Goal: Information Seeking & Learning: Learn about a topic

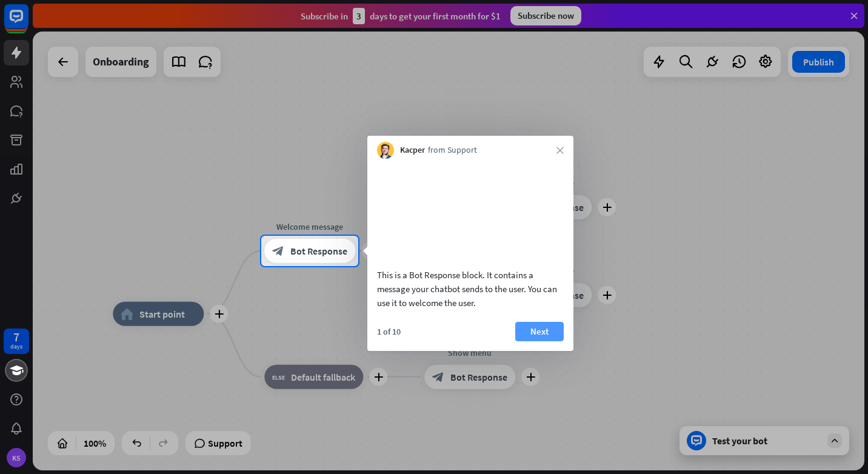
click at [544, 341] on button "Next" at bounding box center [539, 331] width 48 height 19
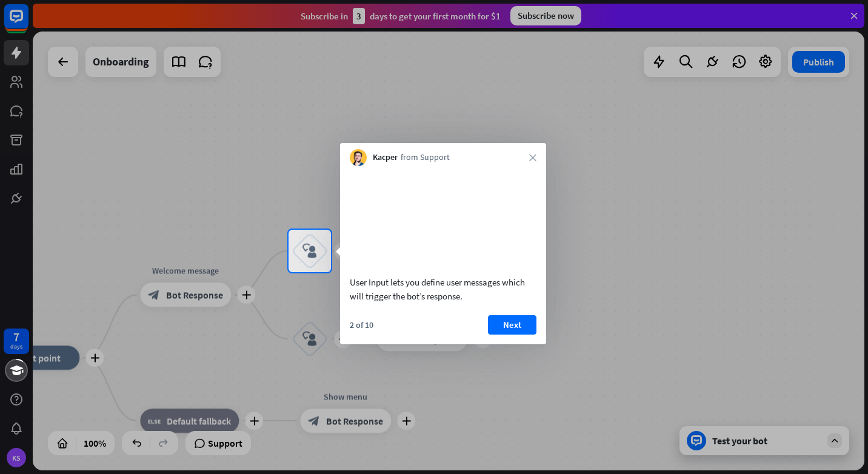
click at [530, 152] on div "Kacper from Support close" at bounding box center [443, 154] width 206 height 23
click at [533, 156] on icon "close" at bounding box center [532, 157] width 7 height 7
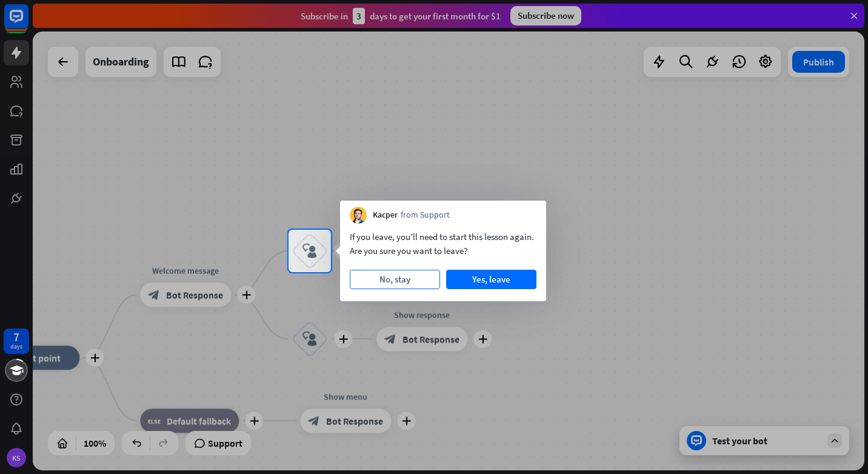
click at [382, 279] on button "No, stay" at bounding box center [395, 279] width 90 height 19
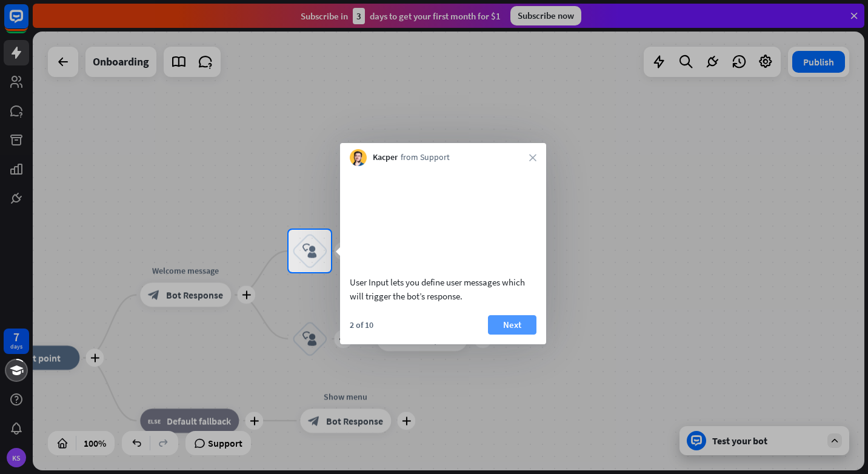
click at [515, 335] on button "Next" at bounding box center [512, 324] width 48 height 19
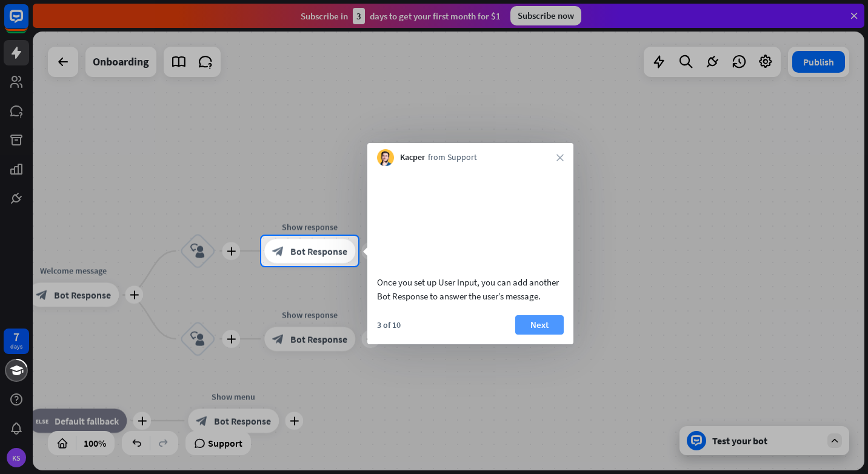
click at [555, 333] on button "Next" at bounding box center [539, 324] width 48 height 19
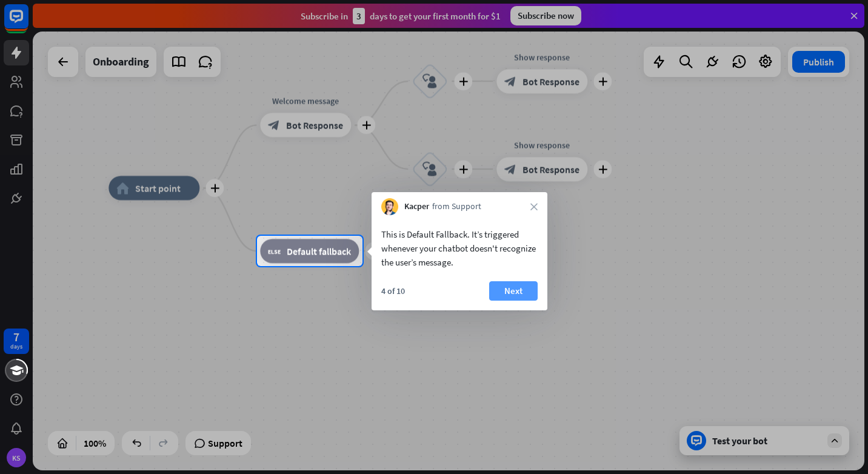
click at [513, 285] on button "Next" at bounding box center [513, 290] width 48 height 19
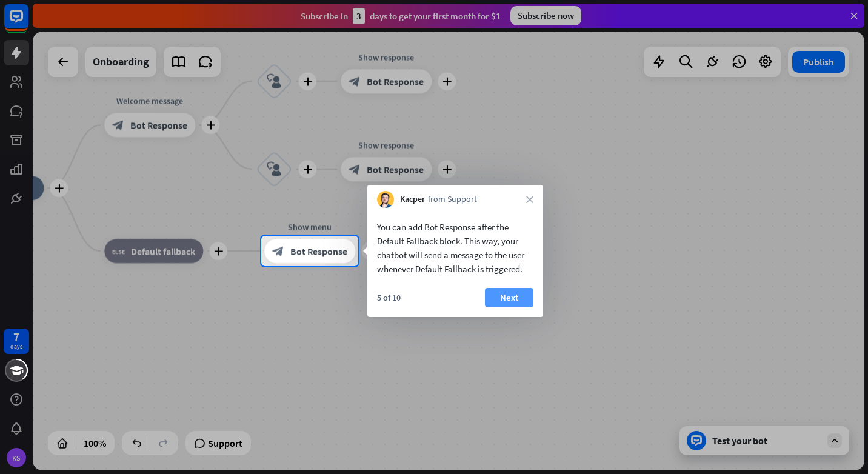
click at [498, 288] on button "Next" at bounding box center [509, 297] width 48 height 19
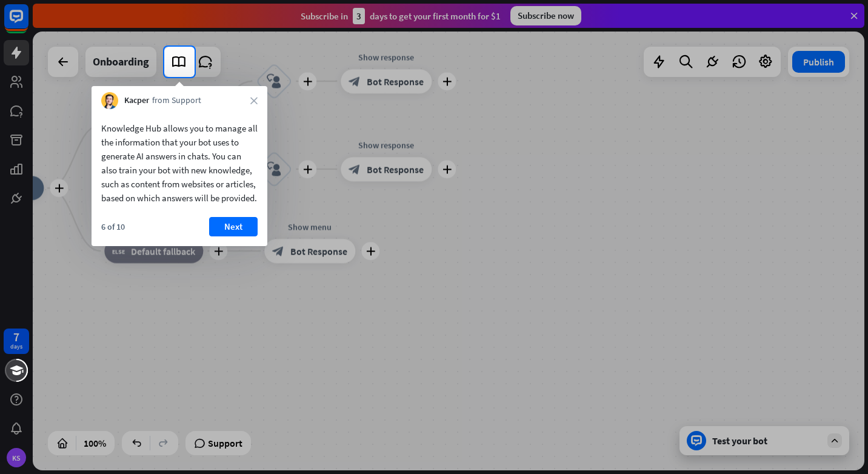
click at [247, 233] on button "Next" at bounding box center [233, 226] width 48 height 19
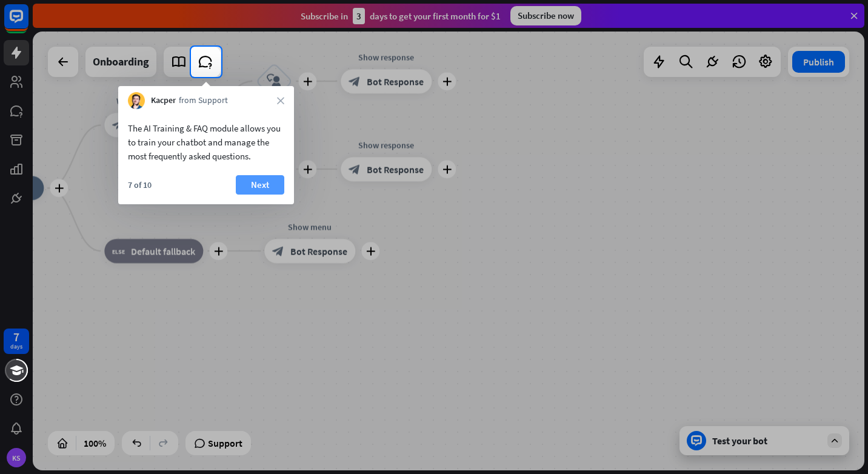
click at [255, 192] on button "Next" at bounding box center [260, 184] width 48 height 19
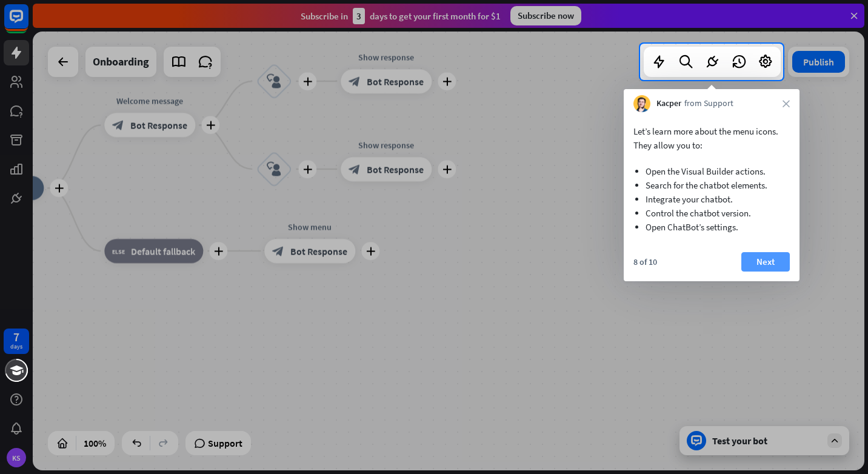
click at [759, 256] on button "Next" at bounding box center [765, 261] width 48 height 19
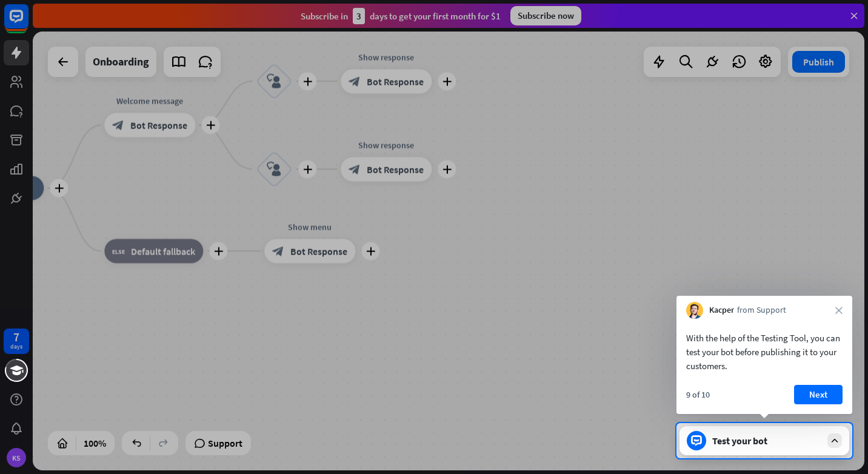
click at [821, 399] on button "Next" at bounding box center [818, 394] width 48 height 19
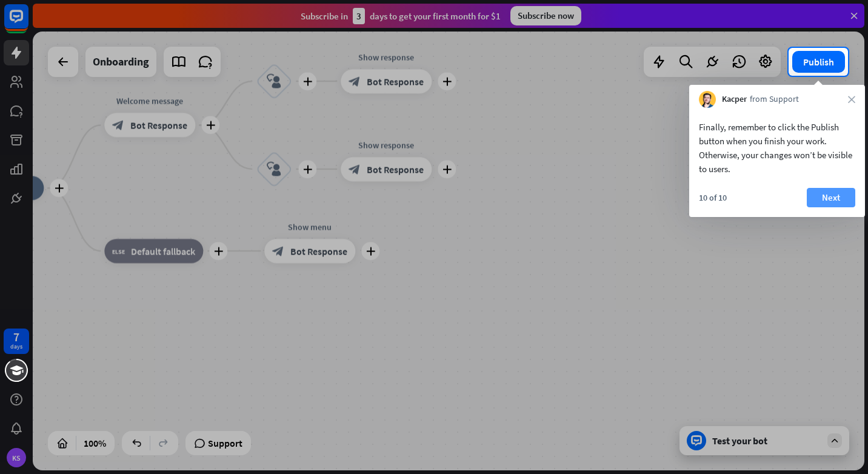
click at [842, 200] on button "Next" at bounding box center [831, 197] width 48 height 19
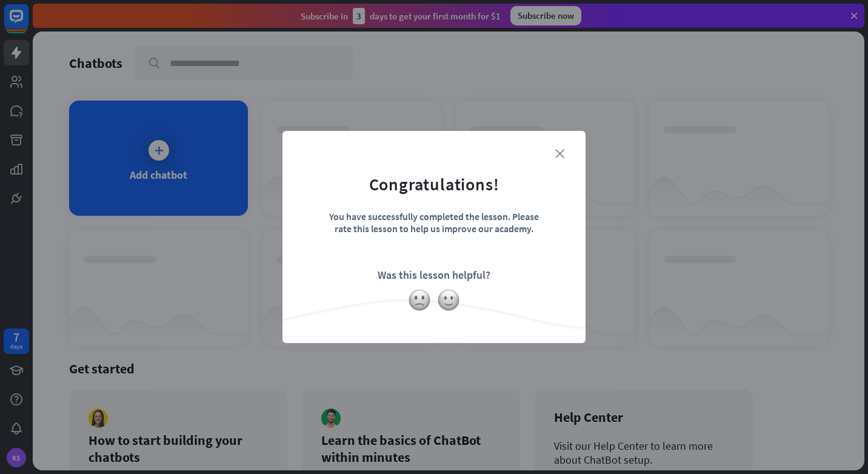
click at [562, 156] on icon "close" at bounding box center [559, 153] width 9 height 9
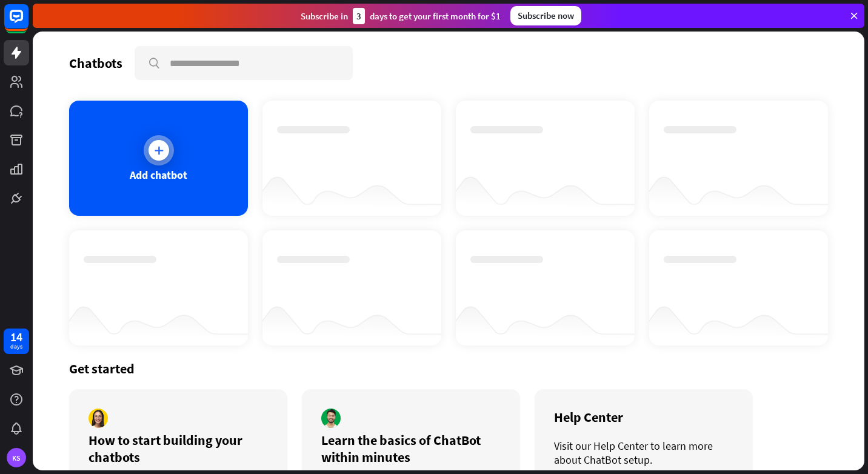
click at [182, 145] on div "Add chatbot" at bounding box center [158, 158] width 179 height 115
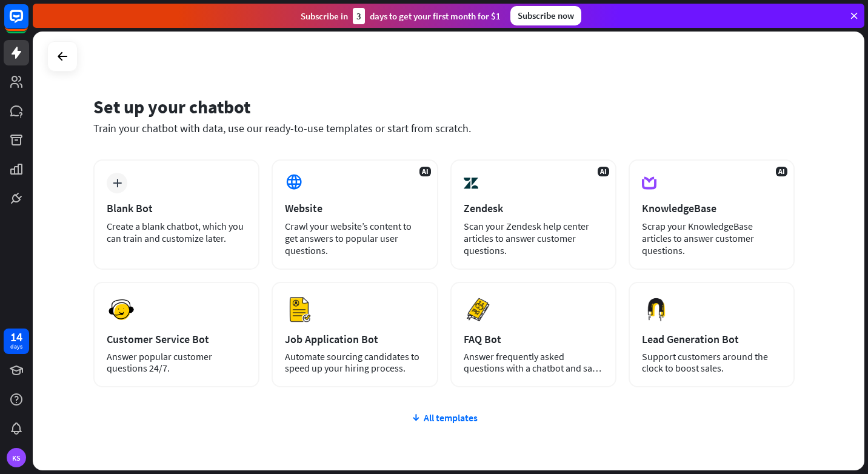
click at [619, 58] on div "Set up your chatbot Train your chatbot with data, use our ready-to-use template…" at bounding box center [449, 251] width 832 height 439
click at [23, 452] on div "KS" at bounding box center [16, 457] width 19 height 19
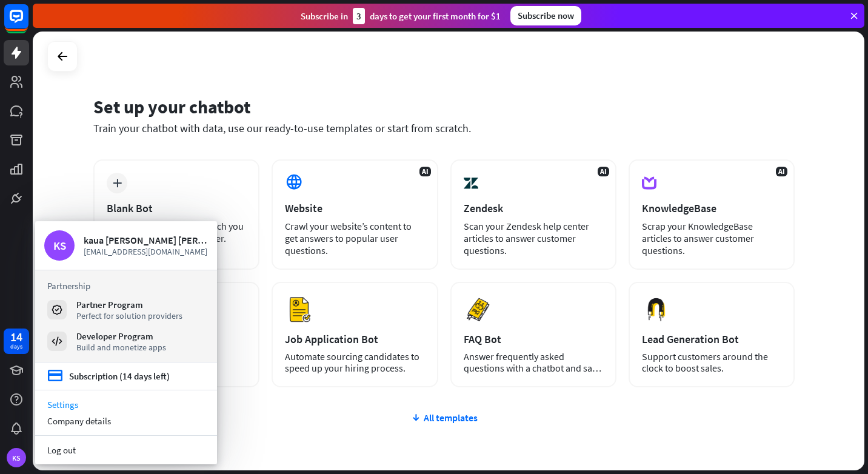
click at [77, 406] on link "Settings" at bounding box center [126, 404] width 182 height 16
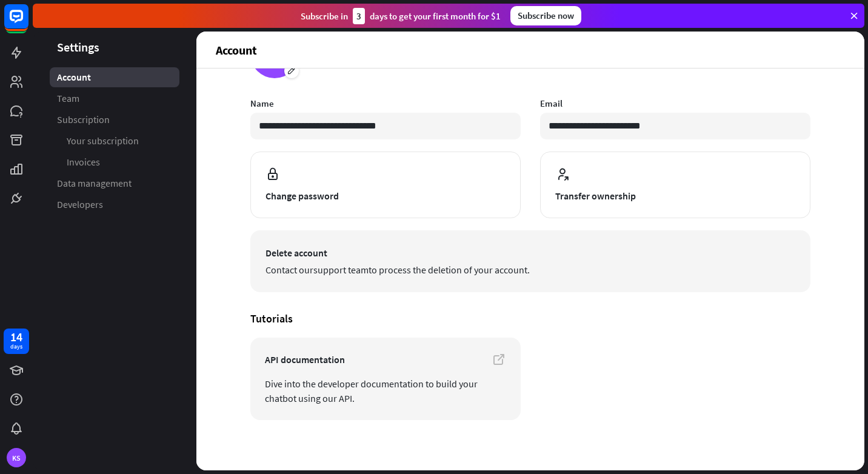
scroll to position [64, 0]
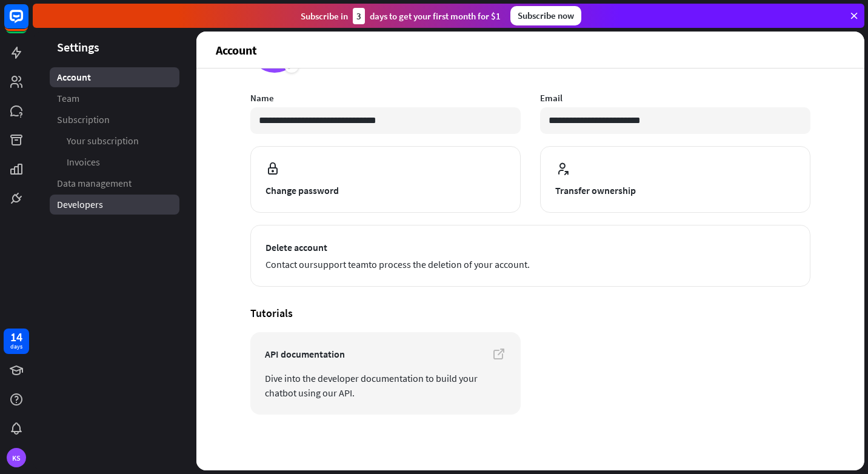
click at [88, 202] on span "Developers" at bounding box center [80, 204] width 46 height 13
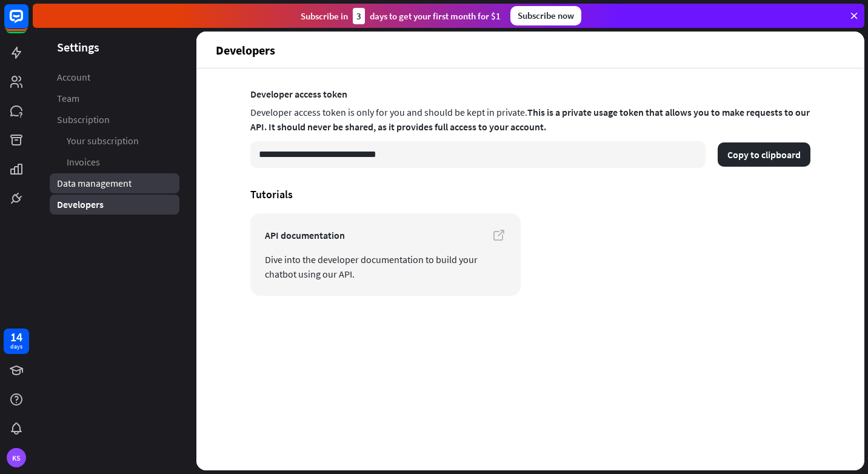
click at [93, 185] on span "Data management" at bounding box center [94, 183] width 75 height 13
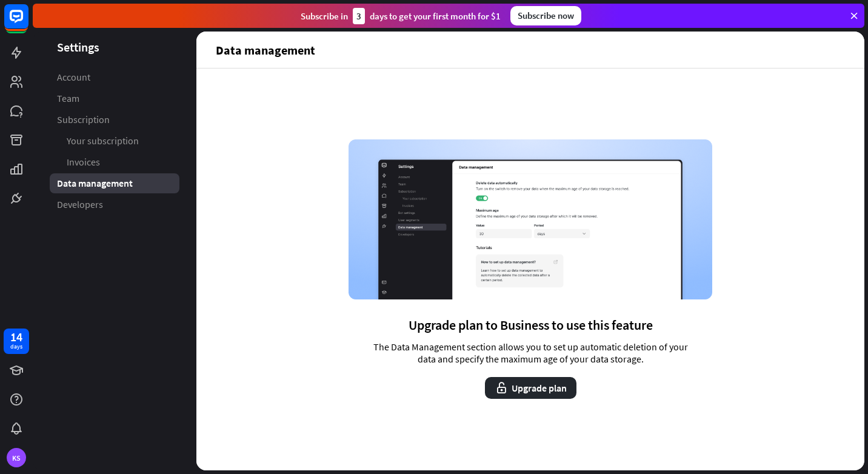
click at [93, 176] on div "Data management" at bounding box center [115, 183] width 130 height 20
click at [94, 167] on span "Invoices" at bounding box center [83, 162] width 33 height 13
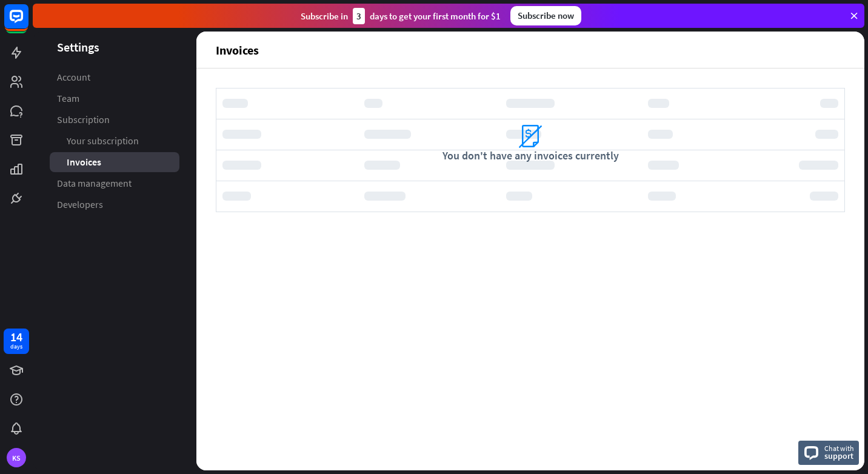
click at [101, 142] on span "Your subscription" at bounding box center [103, 141] width 72 height 13
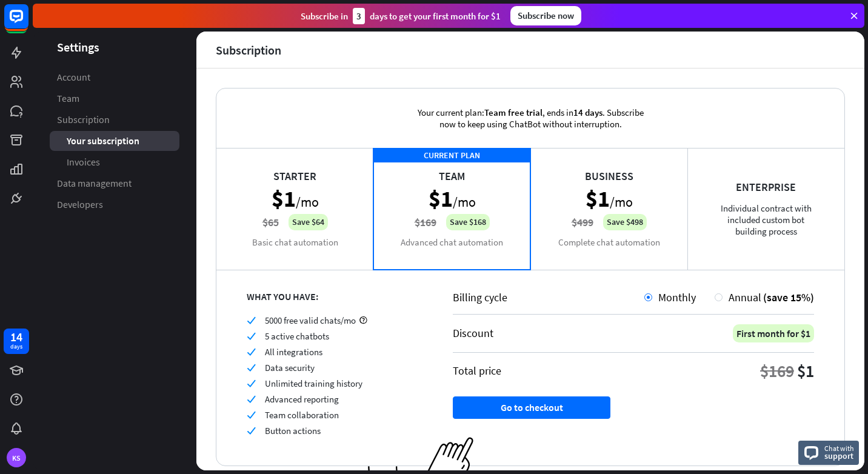
click at [102, 124] on span "Subscription" at bounding box center [83, 119] width 53 height 13
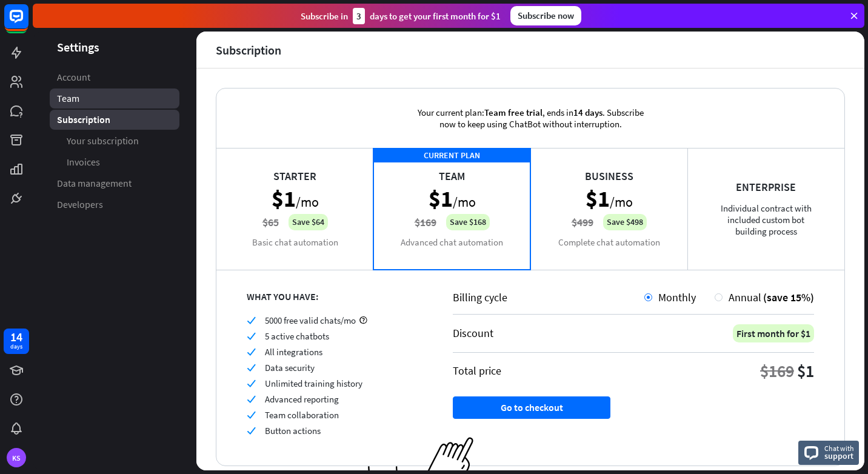
click at [102, 105] on link "Team" at bounding box center [115, 98] width 130 height 20
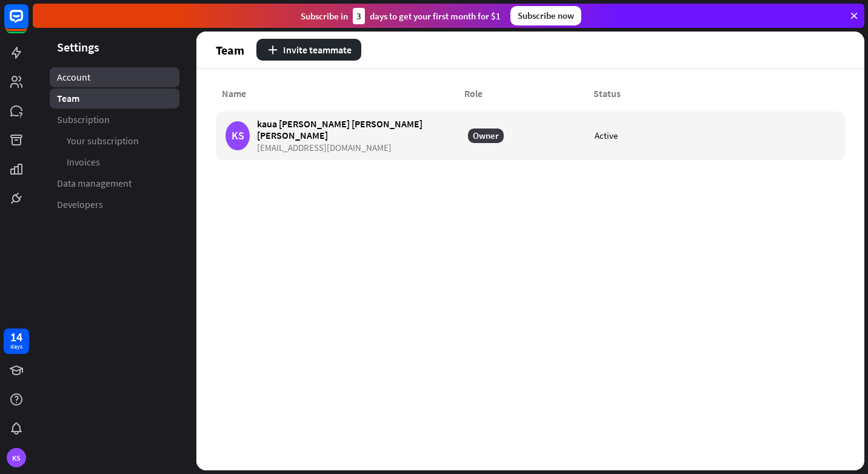
click at [101, 84] on link "Account" at bounding box center [115, 77] width 130 height 20
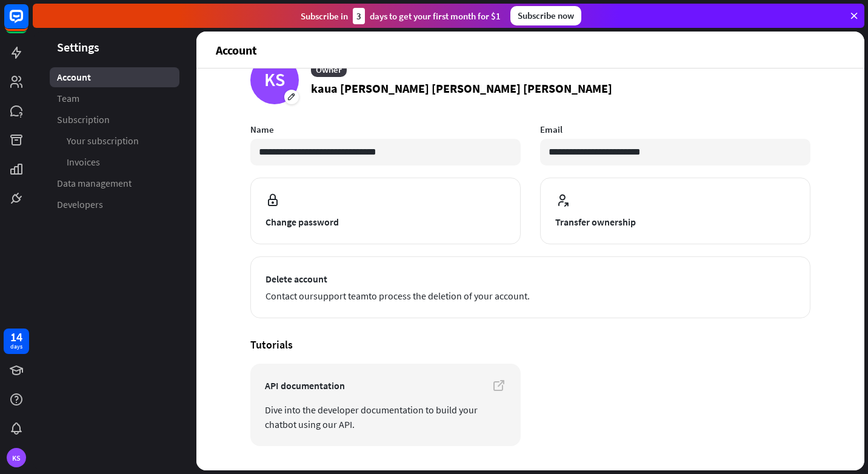
scroll to position [41, 0]
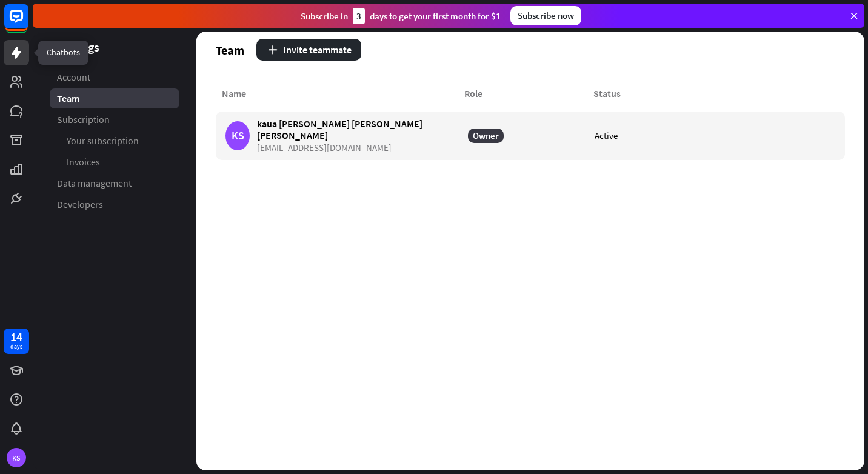
click at [15, 48] on icon at bounding box center [16, 52] width 15 height 15
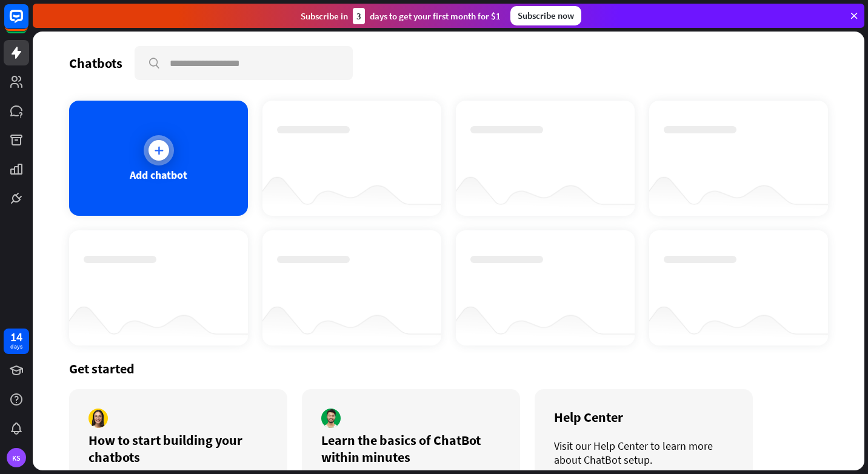
click at [199, 182] on div "Add chatbot" at bounding box center [158, 158] width 179 height 115
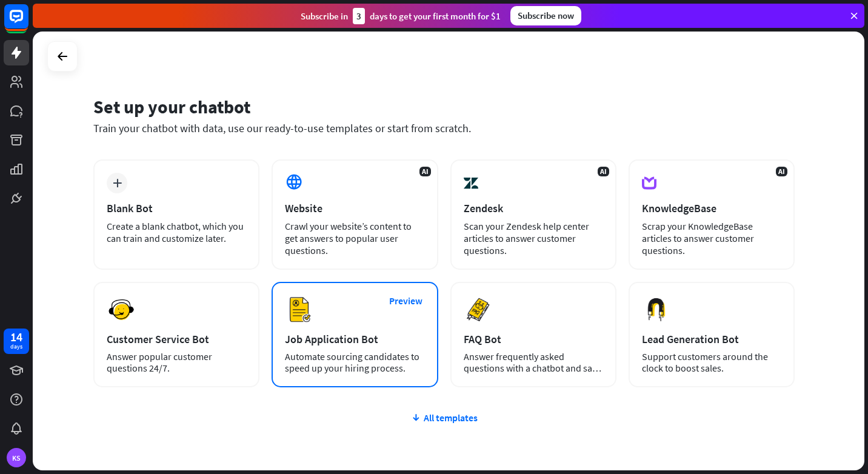
click at [360, 321] on div "Preview Job Application Bot Automate sourcing candidates to speed up your hirin…" at bounding box center [355, 334] width 166 height 105
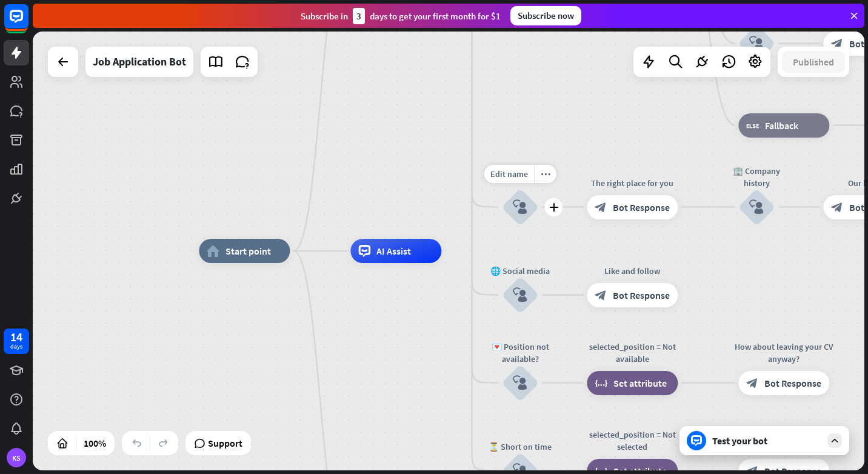
click at [524, 202] on icon "block_user_input" at bounding box center [520, 207] width 15 height 15
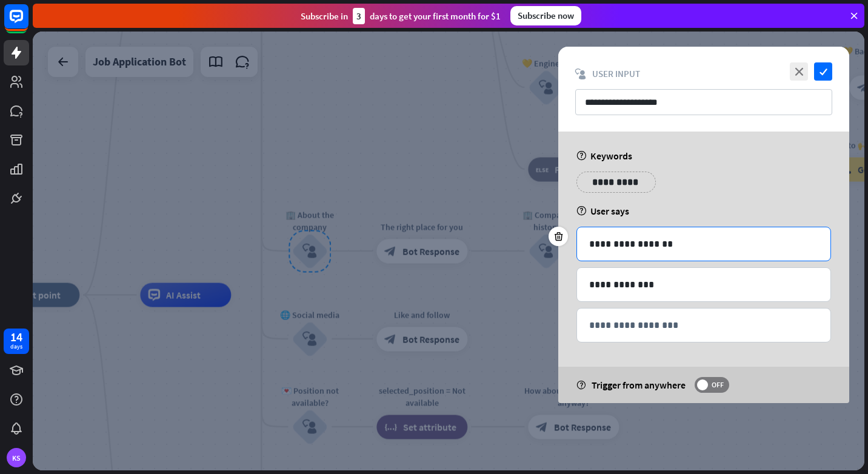
click at [636, 247] on p "**********" at bounding box center [703, 243] width 229 height 15
click at [806, 70] on icon "close" at bounding box center [799, 71] width 18 height 18
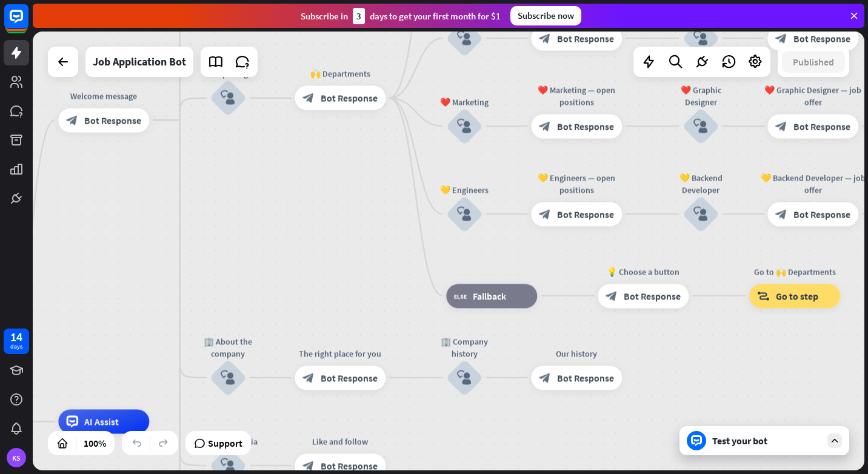
drag, startPoint x: 743, startPoint y: 267, endPoint x: 576, endPoint y: 386, distance: 205.0
click at [589, 390] on div "home_2 Start point Welcome message block_bot_response Bot Response ✨ Main menu …" at bounding box center [449, 251] width 832 height 439
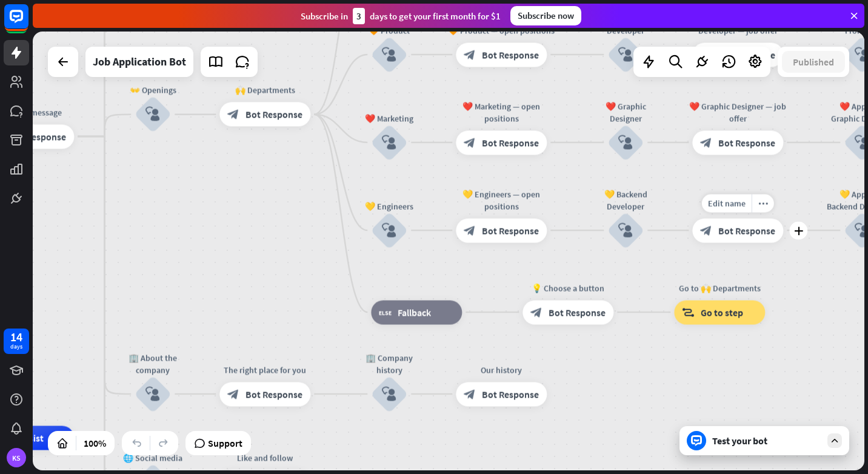
drag, startPoint x: 776, startPoint y: 223, endPoint x: 598, endPoint y: 376, distance: 234.6
click at [598, 376] on div "home_2 Start point Welcome message block_bot_response Bot Response ✨ Main menu …" at bounding box center [449, 251] width 832 height 439
drag, startPoint x: 681, startPoint y: 208, endPoint x: 670, endPoint y: 402, distance: 194.3
drag, startPoint x: 632, startPoint y: 216, endPoint x: 636, endPoint y: 362, distance: 146.7
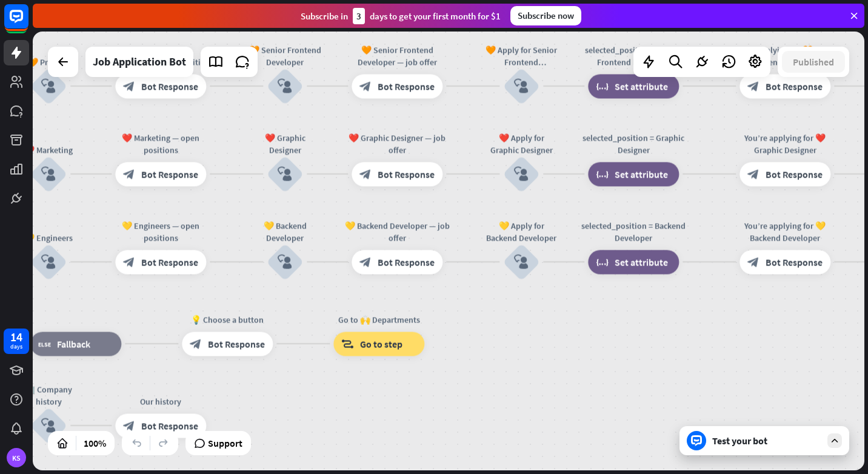
drag, startPoint x: 637, startPoint y: 361, endPoint x: 295, endPoint y: 395, distance: 343.5
click at [295, 395] on div "home_2 Start point Welcome message block_bot_response Bot Response ✨ Main menu …" at bounding box center [449, 251] width 832 height 439
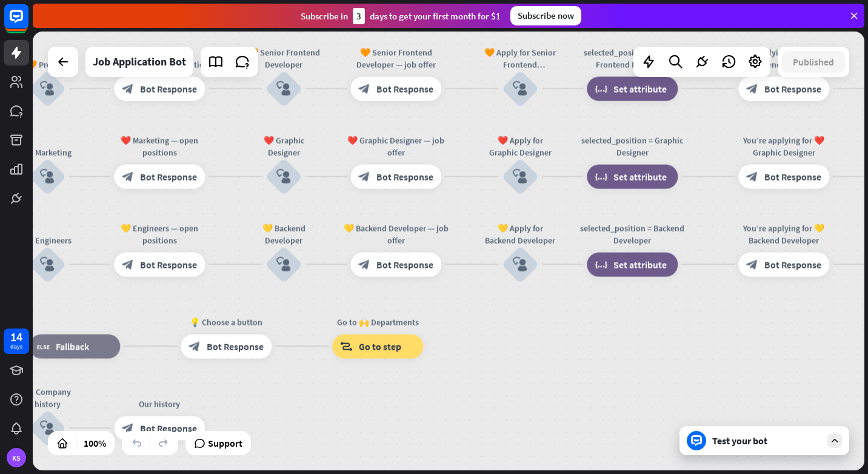
drag, startPoint x: 613, startPoint y: 302, endPoint x: 167, endPoint y: 376, distance: 452.2
click at [163, 377] on div "home_2 Start point Welcome message block_bot_response Bot Response ✨ Main menu …" at bounding box center [449, 251] width 832 height 439
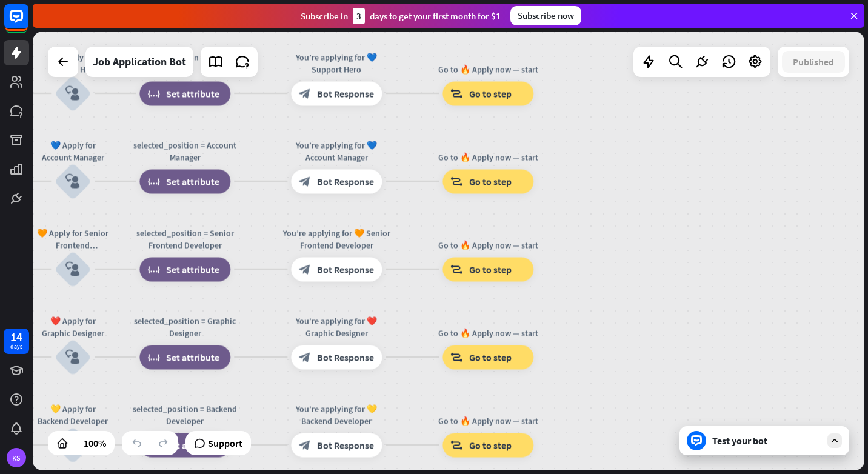
drag, startPoint x: 493, startPoint y: 286, endPoint x: 506, endPoint y: 446, distance: 159.9
click at [506, 369] on div "Edit name more_horiz Go to 🔥 Apply now — start block_goto Go to step" at bounding box center [487, 357] width 91 height 24
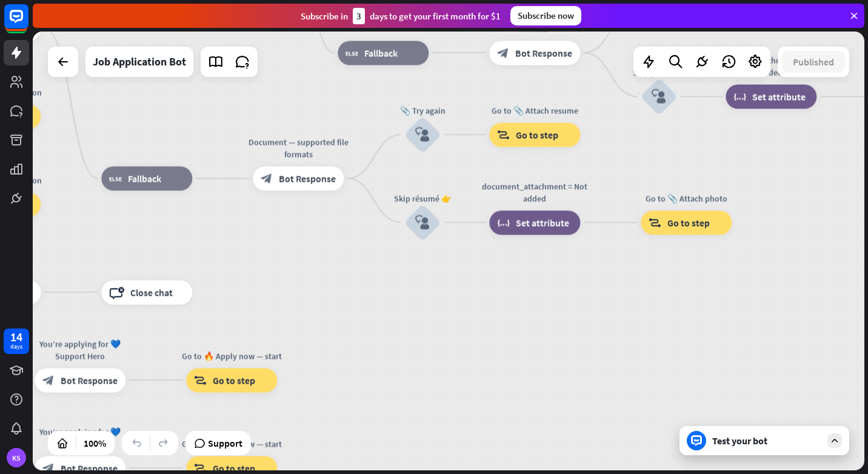
drag, startPoint x: 596, startPoint y: 287, endPoint x: 340, endPoint y: 500, distance: 332.7
click at [340, 473] on html "14 days KS close Product Help First steps Get started with ChatBot Help Center …" at bounding box center [434, 237] width 868 height 474
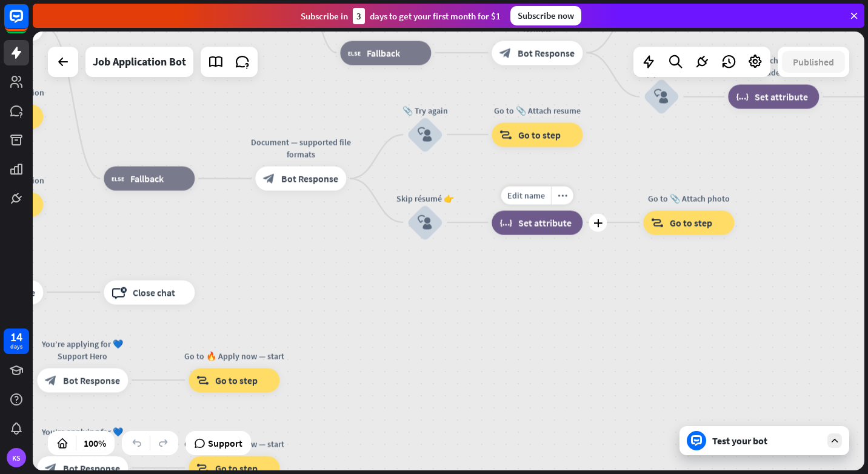
drag, startPoint x: 498, startPoint y: 226, endPoint x: 364, endPoint y: 498, distance: 303.6
click at [364, 473] on html "14 days KS close Product Help First steps Get started with ChatBot Help Center …" at bounding box center [434, 237] width 868 height 474
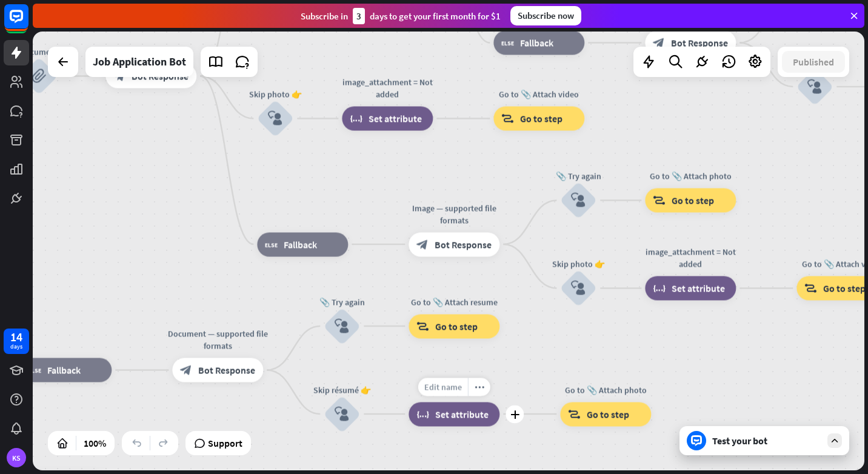
drag, startPoint x: 485, startPoint y: 235, endPoint x: 448, endPoint y: 402, distance: 171.9
click at [409, 426] on div "Edit name more_horiz plus document_attachment = Not added block_set_attribute S…" at bounding box center [454, 414] width 91 height 24
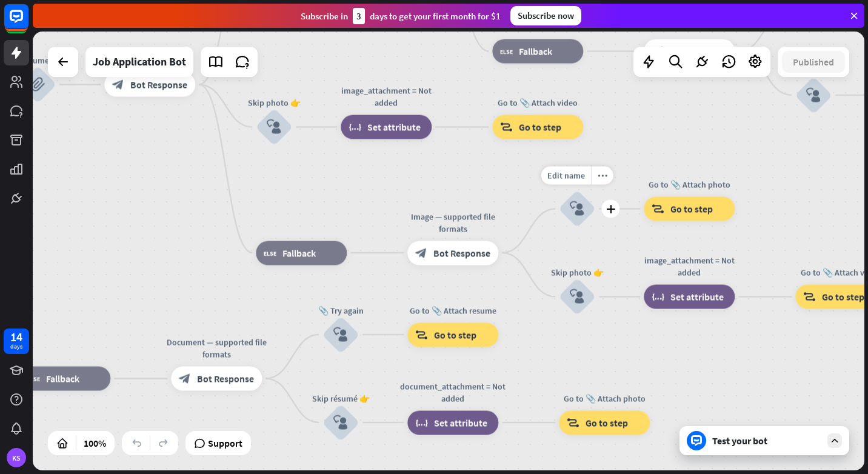
drag, startPoint x: 566, startPoint y: 195, endPoint x: 201, endPoint y: 427, distance: 432.5
click at [202, 427] on div "home_2 Start point Welcome message block_bot_response Bot Response ✨ Main menu …" at bounding box center [449, 251] width 832 height 439
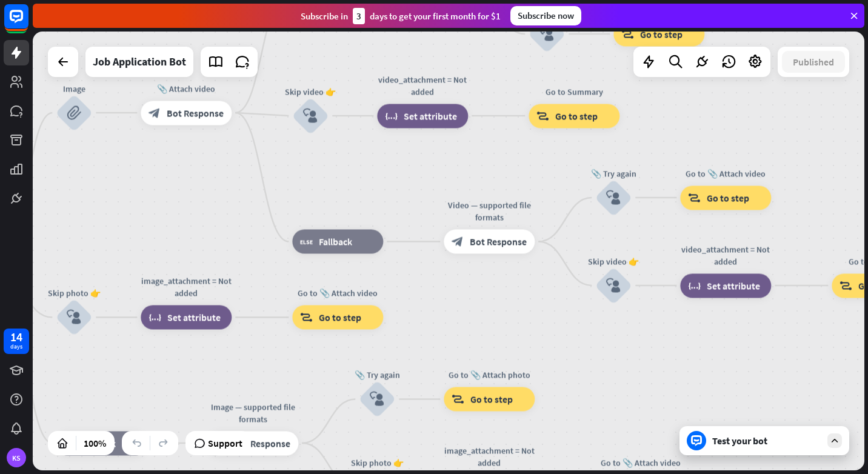
drag, startPoint x: 613, startPoint y: 157, endPoint x: 417, endPoint y: 337, distance: 266.0
click at [413, 341] on div "home_2 Start point Welcome message block_bot_response Bot Response ✨ Main menu …" at bounding box center [449, 251] width 832 height 439
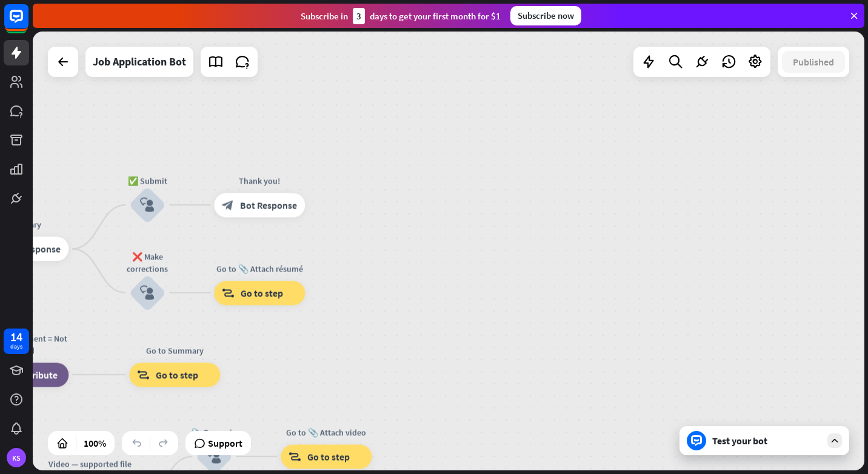
drag, startPoint x: 745, startPoint y: 232, endPoint x: 343, endPoint y: 500, distance: 483.3
click at [343, 473] on html "14 days KS close Product Help First steps Get started with ChatBot Help Center …" at bounding box center [434, 237] width 868 height 474
drag, startPoint x: 465, startPoint y: 195, endPoint x: 569, endPoint y: 386, distance: 217.5
click at [553, 385] on div "home_2 Start point Welcome message block_bot_response Bot Response ✨ Main menu …" at bounding box center [449, 251] width 832 height 439
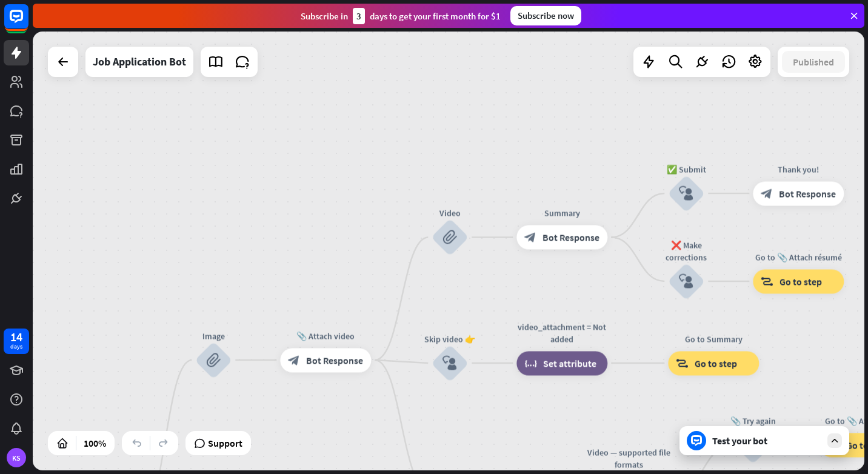
drag, startPoint x: 320, startPoint y: 285, endPoint x: 817, endPoint y: 27, distance: 559.8
click at [817, 27] on div "close Product Help First steps Get started with ChatBot Help Center Follow step…" at bounding box center [450, 237] width 835 height 474
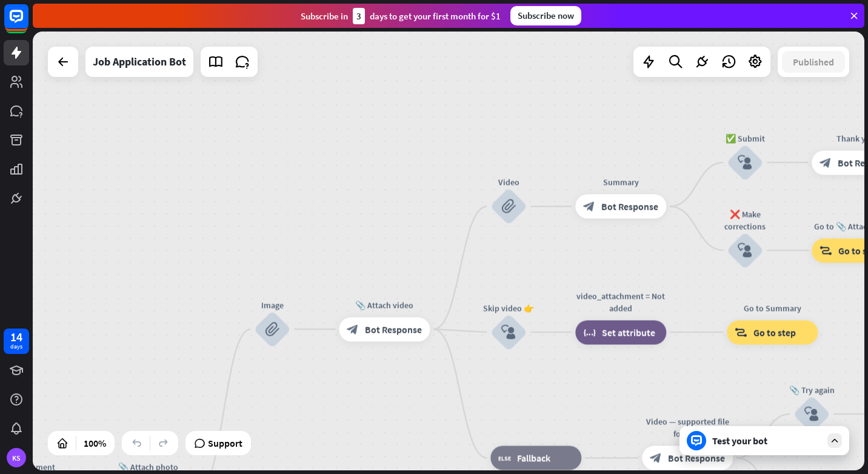
drag, startPoint x: 345, startPoint y: 217, endPoint x: 477, endPoint y: -45, distance: 293.3
click at [477, 0] on html "14 days KS close Product Help First steps Get started with ChatBot Help Center …" at bounding box center [434, 237] width 868 height 474
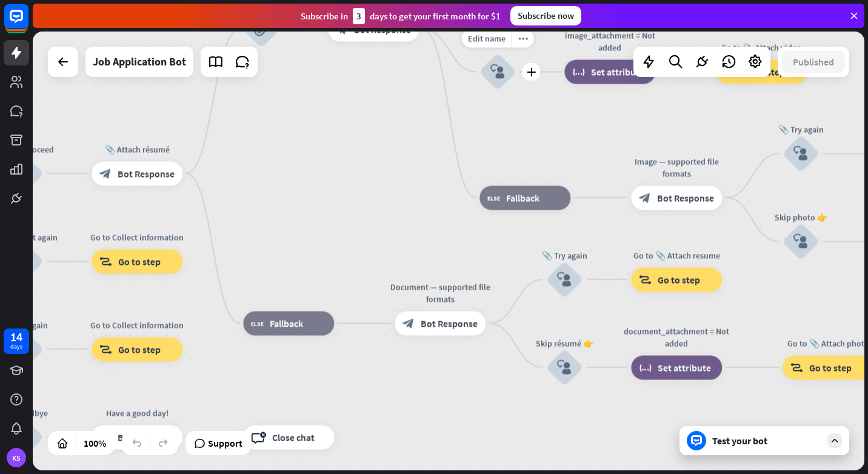
drag, startPoint x: 364, startPoint y: 304, endPoint x: 495, endPoint y: 64, distance: 273.4
click at [492, 58] on div "Edit name more_horiz plus block_user_input" at bounding box center [497, 72] width 36 height 36
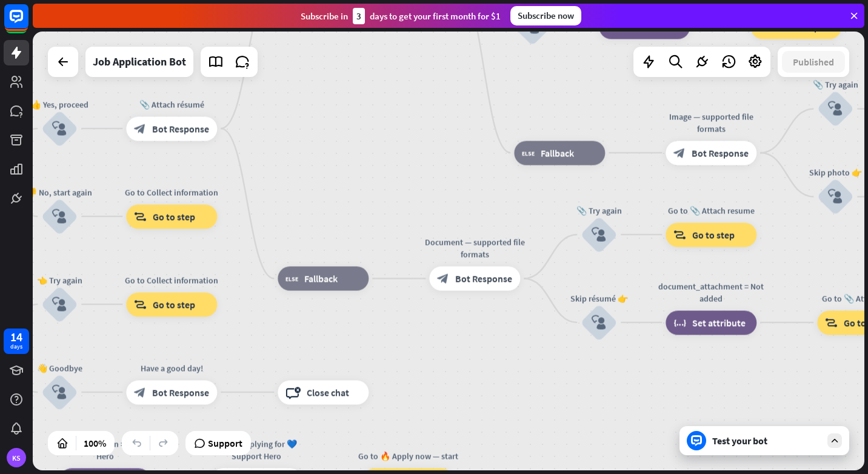
drag, startPoint x: 413, startPoint y: 216, endPoint x: 639, endPoint y: -16, distance: 323.6
click at [639, 0] on html "14 days KS close Product Help First steps Get started with ChatBot Help Center …" at bounding box center [434, 237] width 868 height 474
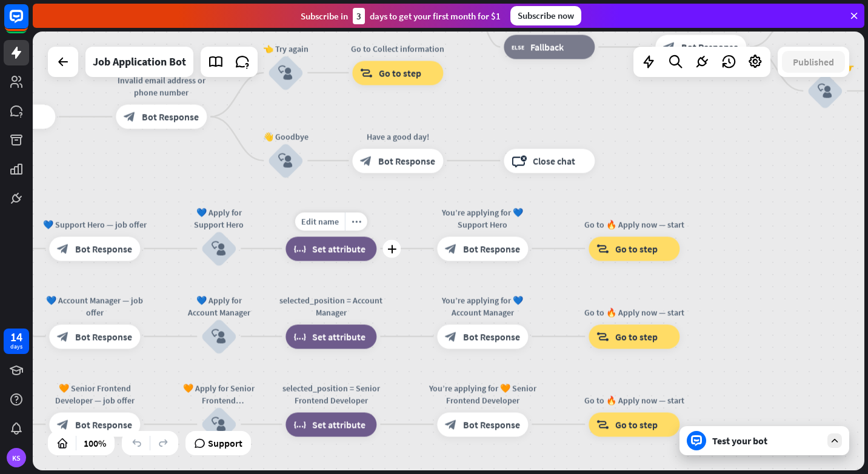
drag, startPoint x: 297, startPoint y: 256, endPoint x: 748, endPoint y: 159, distance: 461.3
click at [747, 161] on div "home_2 Start point Welcome message block_bot_response Bot Response ✨ Main menu …" at bounding box center [449, 251] width 832 height 439
drag, startPoint x: 301, startPoint y: 243, endPoint x: 692, endPoint y: 120, distance: 409.9
click at [683, 124] on div "home_2 Start point Welcome message block_bot_response Bot Response ✨ Main menu …" at bounding box center [449, 251] width 832 height 439
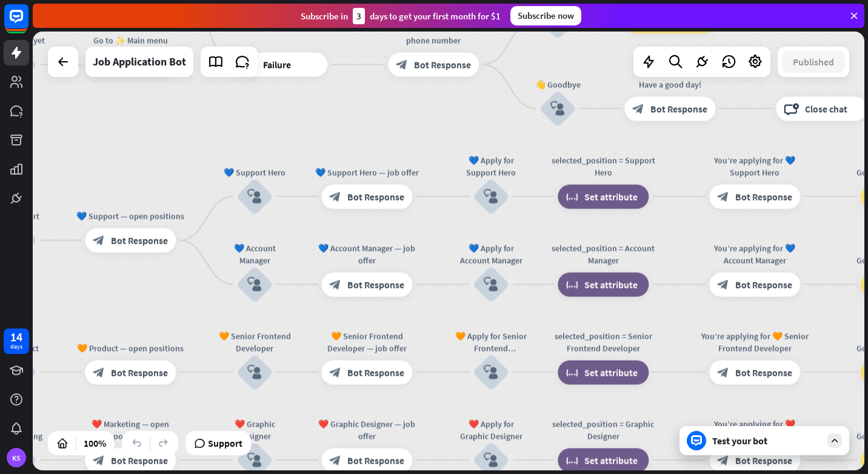
drag, startPoint x: 238, startPoint y: 142, endPoint x: 845, endPoint y: 157, distance: 606.9
click at [843, 153] on div "home_2 Start point Welcome message block_bot_response Bot Response ✨ Main menu …" at bounding box center [449, 251] width 832 height 439
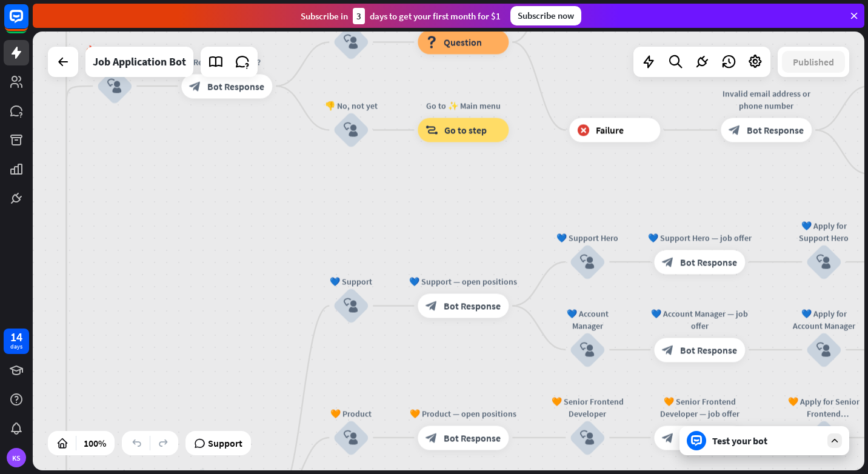
click at [737, 433] on div "Test your bot" at bounding box center [764, 440] width 170 height 29
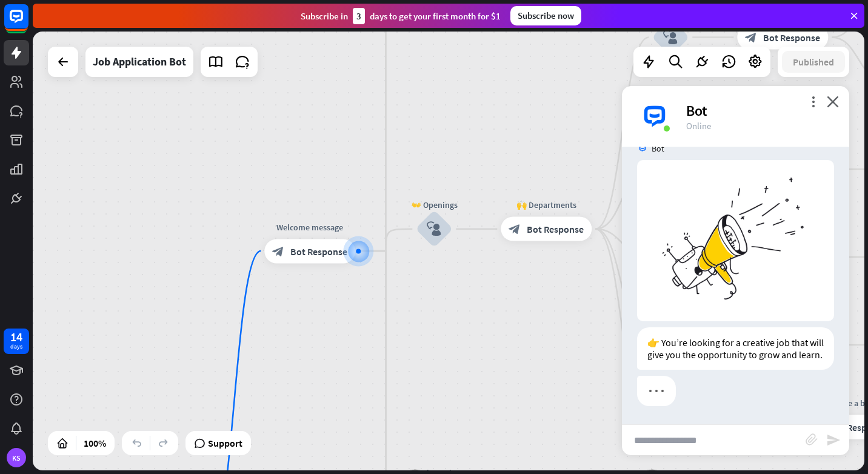
scroll to position [27, 0]
click at [737, 439] on input "text" at bounding box center [714, 440] width 184 height 30
click at [730, 446] on input "text" at bounding box center [714, 440] width 184 height 30
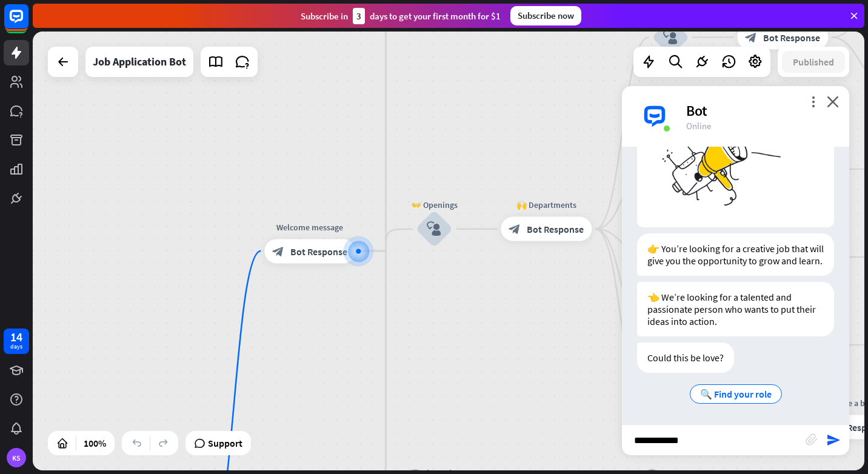
scroll to position [121, 0]
type input "**********"
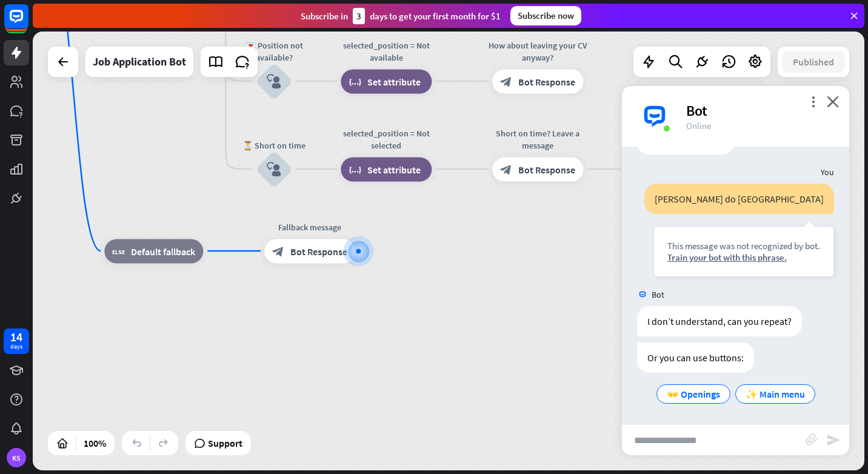
scroll to position [339, 0]
click at [686, 396] on span "👐 Openings" at bounding box center [693, 394] width 53 height 12
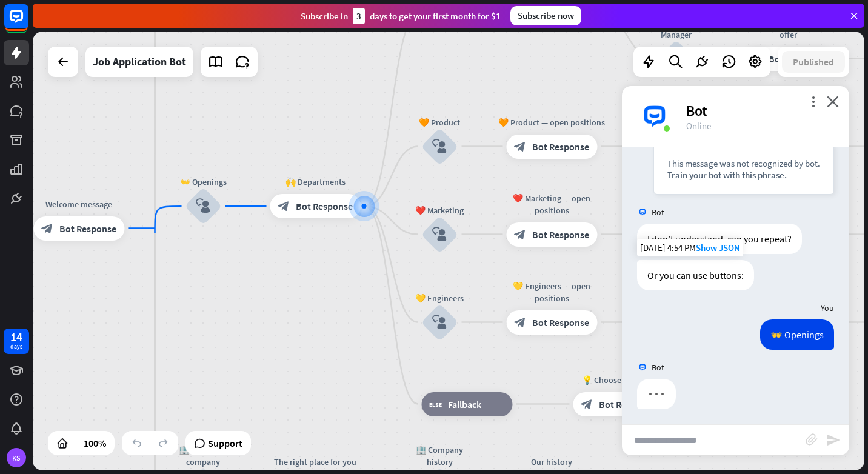
scroll to position [424, 0]
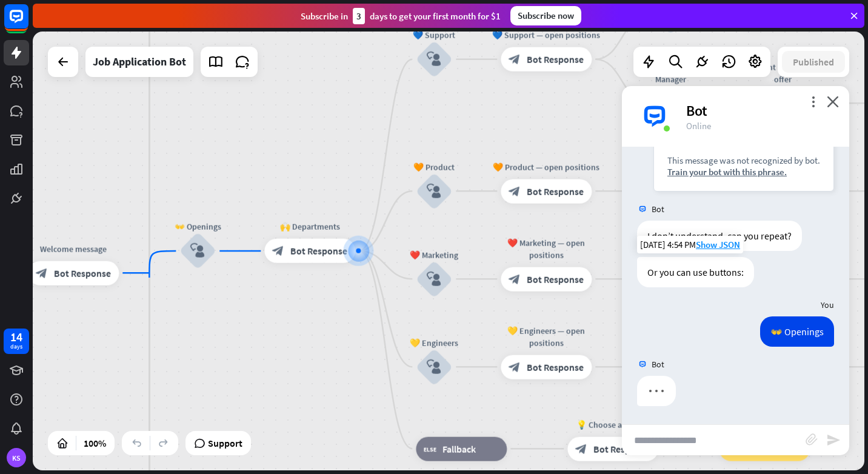
click at [697, 436] on input "text" at bounding box center [714, 440] width 184 height 30
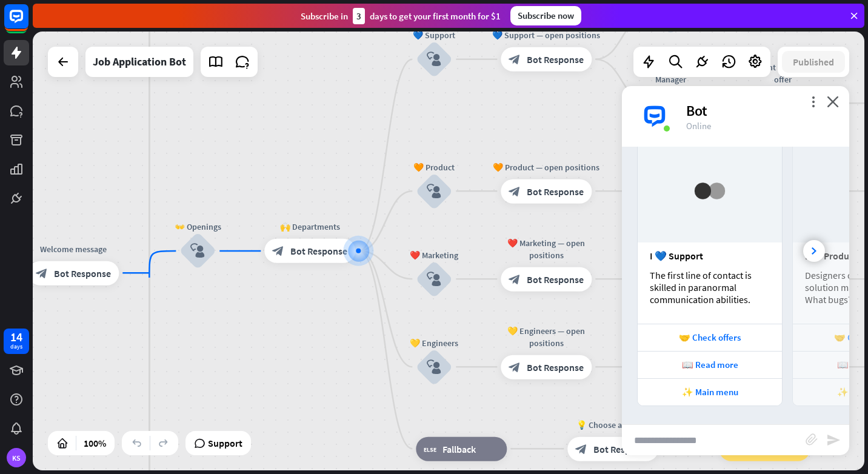
scroll to position [698, 0]
type input "**********"
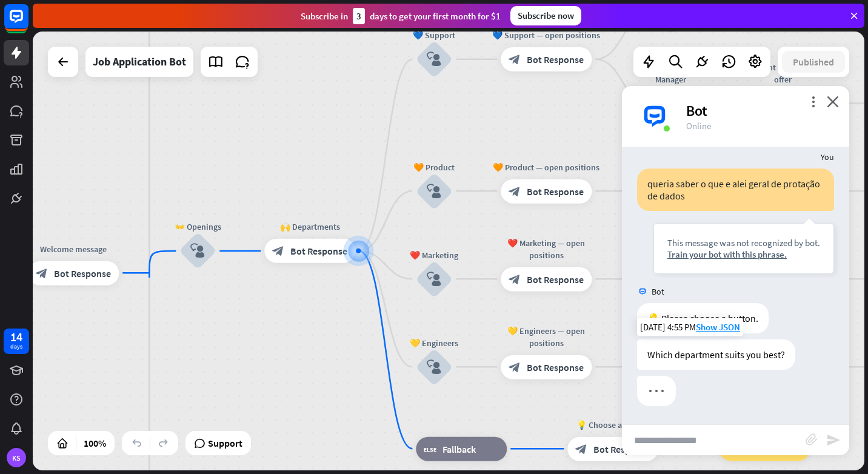
scroll to position [964, 0]
click at [730, 432] on input "text" at bounding box center [714, 440] width 184 height 30
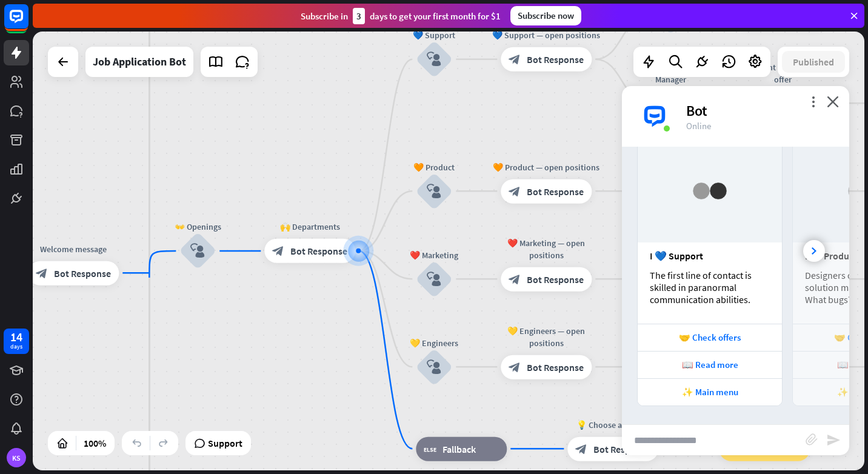
scroll to position [1201, 0]
click at [744, 448] on input "text" at bounding box center [714, 440] width 184 height 30
type input "**"
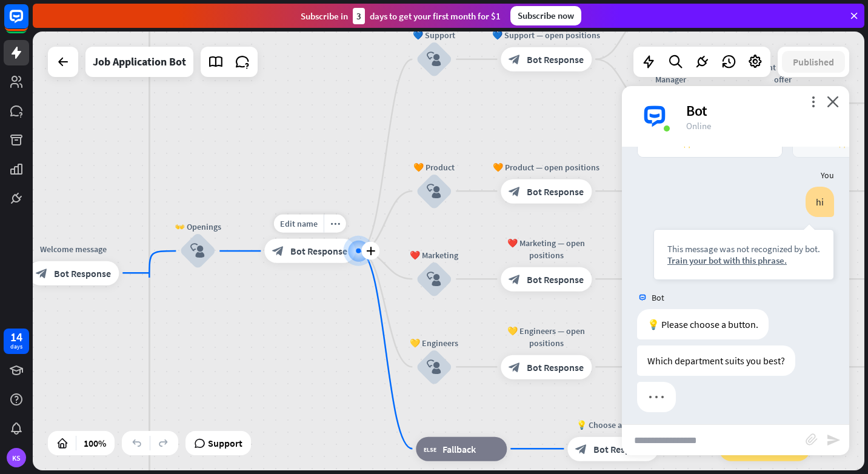
scroll to position [1456, 0]
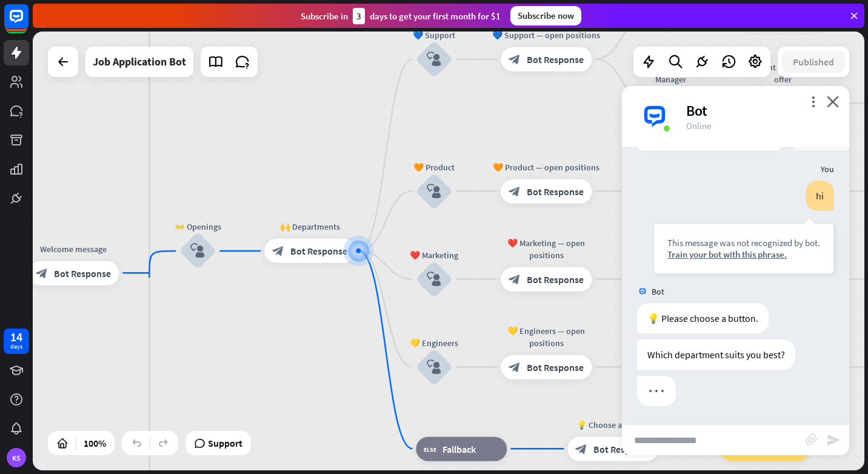
drag, startPoint x: 231, startPoint y: 324, endPoint x: 502, endPoint y: 264, distance: 277.6
click at [502, 264] on div "home_2 Start point Welcome message block_bot_response Bot Response ✨ Main menu …" at bounding box center [449, 251] width 832 height 439
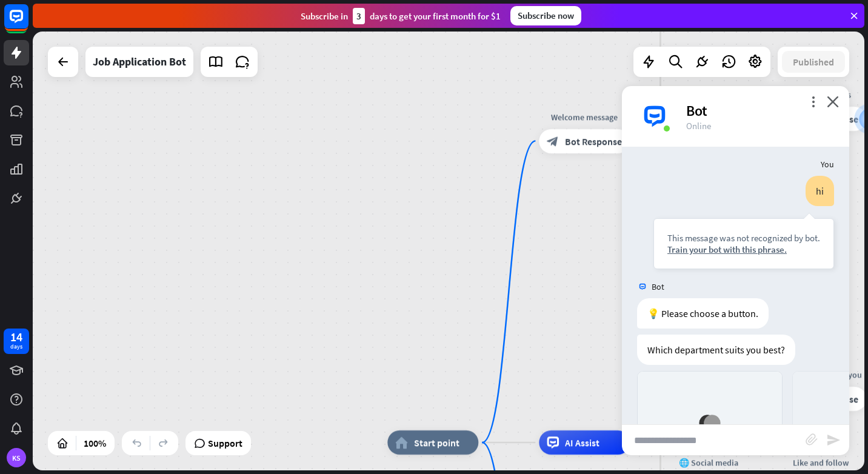
drag, startPoint x: 221, startPoint y: 335, endPoint x: 426, endPoint y: 158, distance: 270.7
click at [449, 197] on div "home_2 Start point Welcome message block_bot_response Bot Response ✨ Main menu …" at bounding box center [449, 251] width 832 height 439
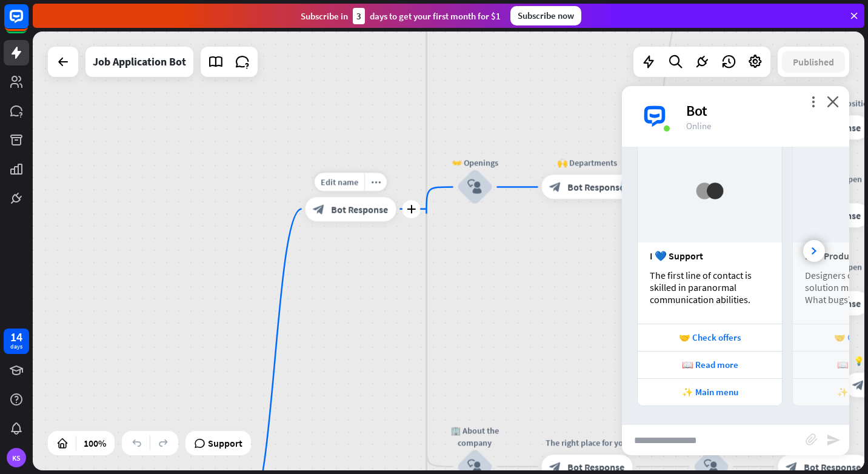
scroll to position [1693, 0]
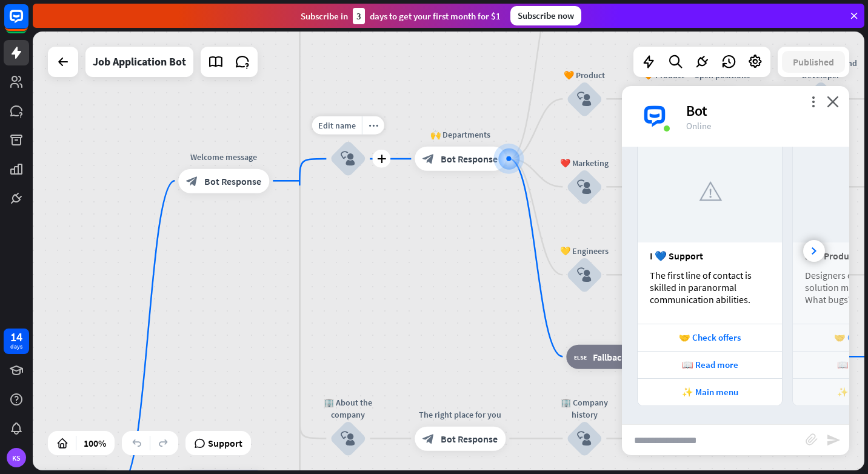
drag, startPoint x: 180, startPoint y: 267, endPoint x: 315, endPoint y: 182, distance: 159.9
click at [330, 177] on div "Edit name more_horiz plus 👐 Openings block_user_input" at bounding box center [348, 159] width 36 height 36
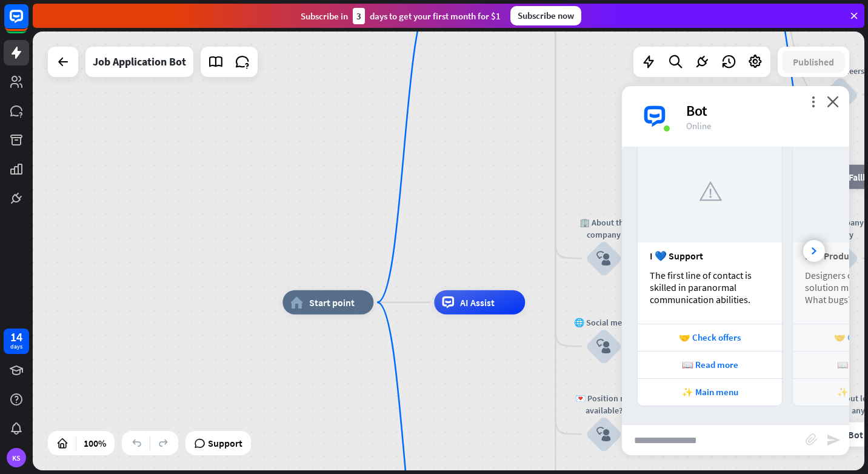
drag, startPoint x: 219, startPoint y: 393, endPoint x: 509, endPoint y: 184, distance: 356.8
click at [498, 192] on div "home_2 Start point Welcome message block_bot_response Bot Response ✨ Main menu …" at bounding box center [449, 251] width 832 height 439
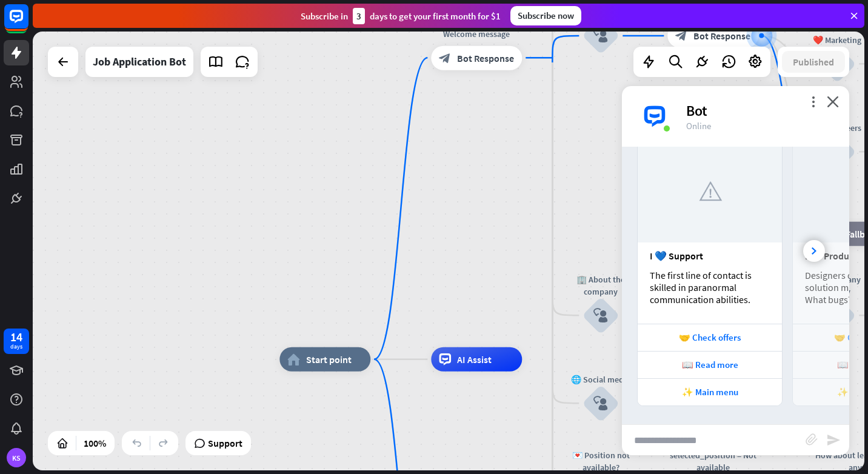
drag, startPoint x: 510, startPoint y: 230, endPoint x: 402, endPoint y: 356, distance: 165.5
click at [416, 348] on div "home_2 Start point Welcome message block_bot_response Bot Response ✨ Main menu …" at bounding box center [449, 251] width 832 height 439
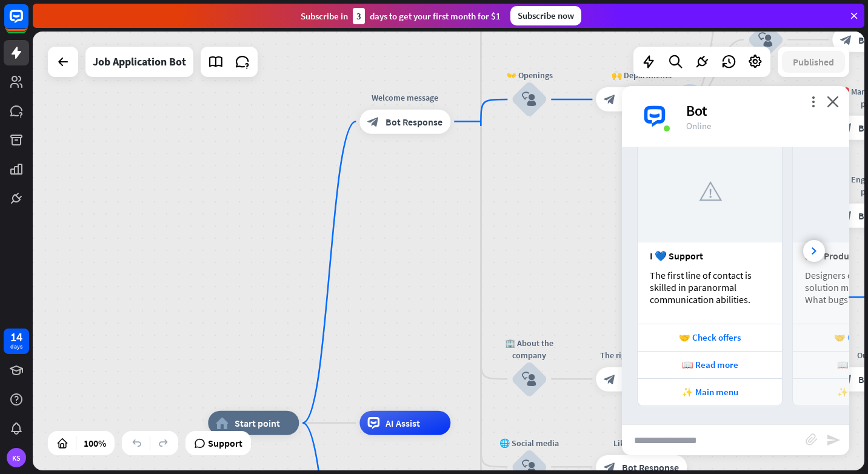
drag, startPoint x: 458, startPoint y: 204, endPoint x: 446, endPoint y: 249, distance: 46.6
click at [446, 250] on div "home_2 Start point Welcome message block_bot_response Bot Response ✨ Main menu …" at bounding box center [449, 251] width 832 height 439
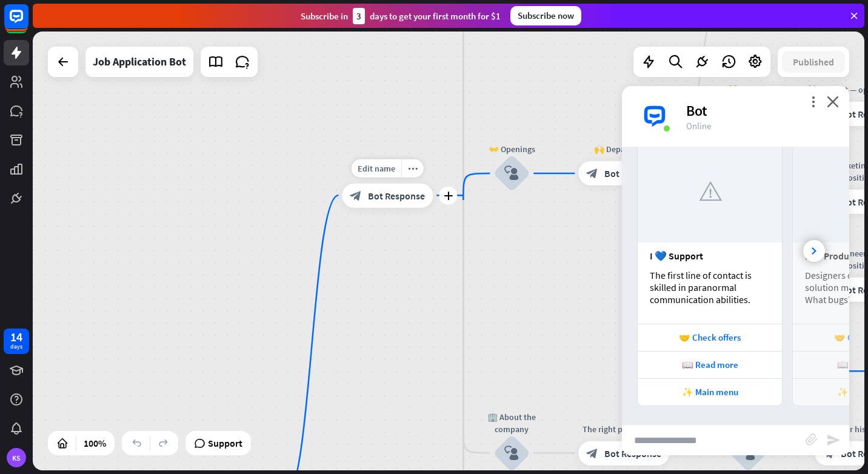
drag, startPoint x: 421, startPoint y: 220, endPoint x: 419, endPoint y: 228, distance: 8.0
click at [419, 207] on div "Edit name more_horiz plus Welcome message block_bot_response Bot Response" at bounding box center [387, 195] width 91 height 24
click at [390, 172] on span "Edit name" at bounding box center [377, 167] width 38 height 11
click at [534, 145] on div "more_horiz" at bounding box center [537, 140] width 22 height 18
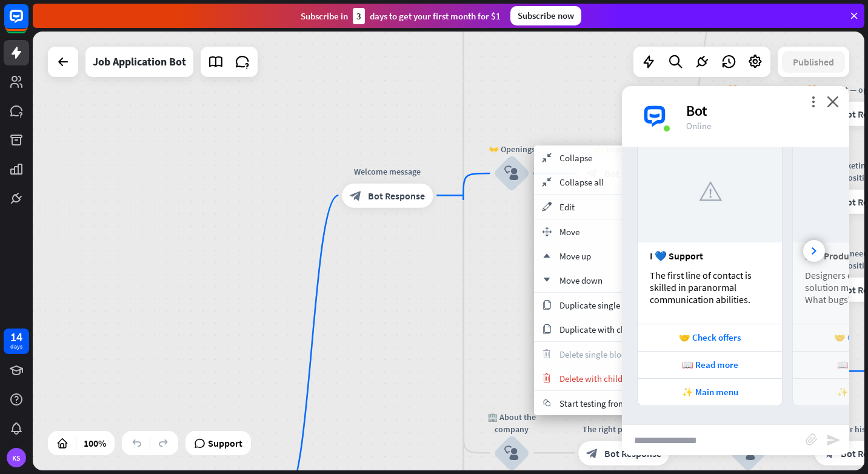
click at [564, 108] on div "home_2 Start point Welcome message block_bot_response Bot Response ✨ Main menu …" at bounding box center [449, 251] width 832 height 439
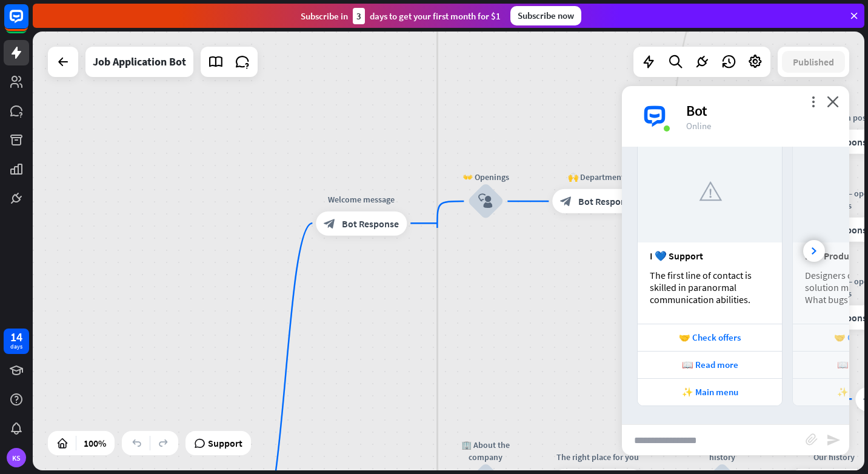
drag, startPoint x: 264, startPoint y: 139, endPoint x: 123, endPoint y: 265, distance: 189.3
click at [123, 265] on div "home_2 Start point Welcome message block_bot_response Bot Response ✨ Main menu …" at bounding box center [449, 251] width 832 height 439
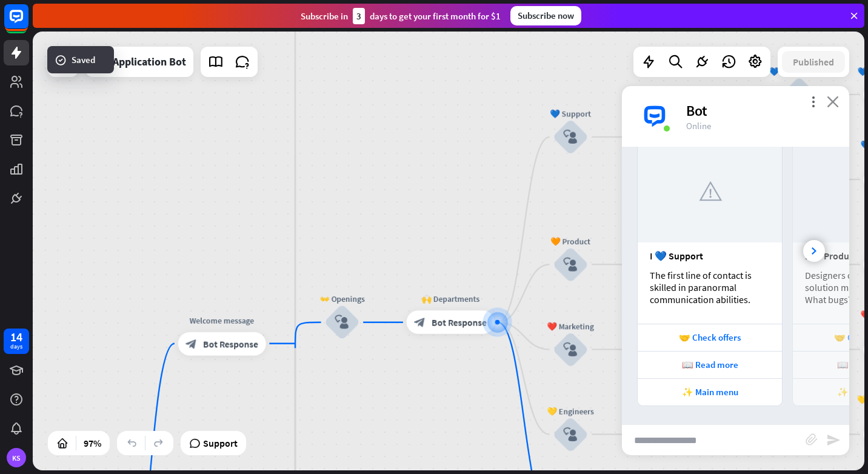
click at [828, 105] on icon "close" at bounding box center [833, 102] width 12 height 12
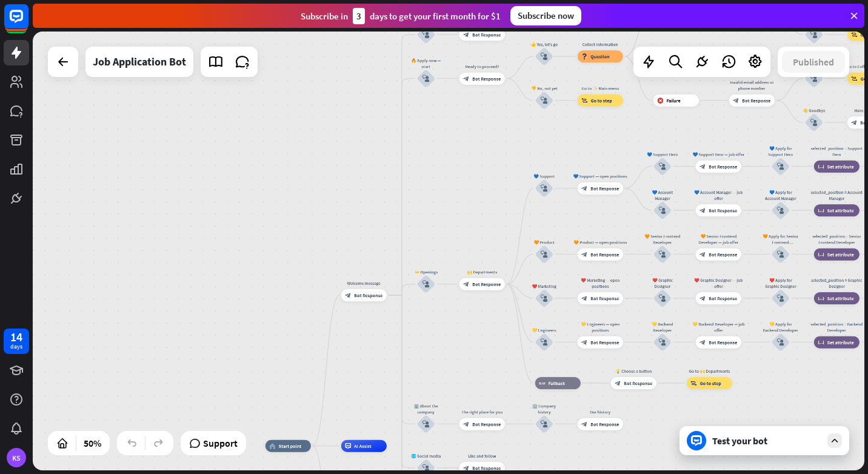
drag, startPoint x: 619, startPoint y: 216, endPoint x: 256, endPoint y: 328, distance: 380.0
click at [336, 321] on div "home_2 Start point Welcome message block_bot_response Bot Response ✨ Main menu …" at bounding box center [449, 251] width 832 height 439
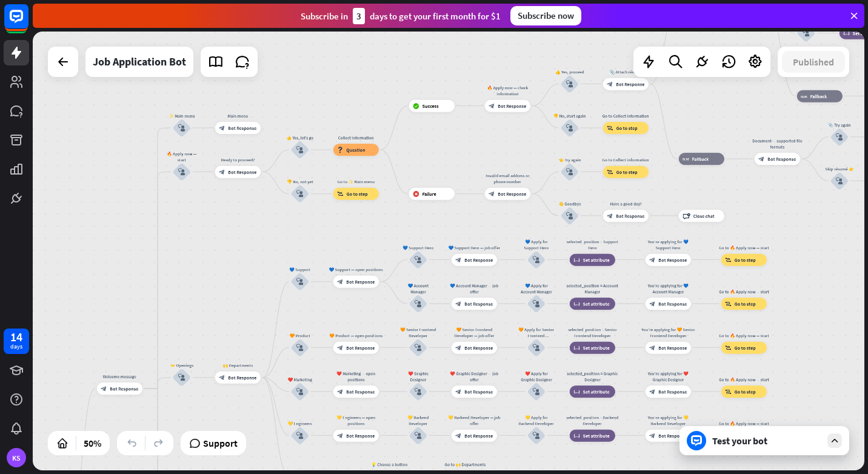
drag, startPoint x: 509, startPoint y: 241, endPoint x: 276, endPoint y: 279, distance: 235.9
click at [280, 281] on div "home_2 Start point Welcome message block_bot_response Bot Response ✨ Main menu …" at bounding box center [449, 251] width 832 height 439
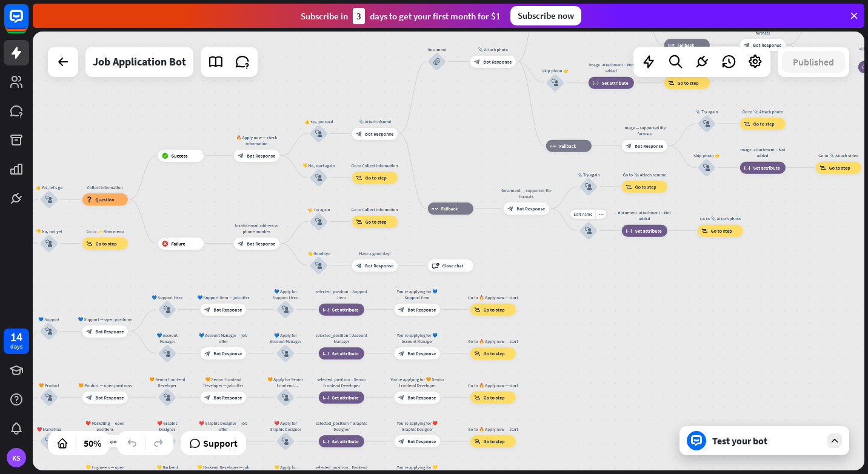
click at [622, 236] on div "Edit name more_horiz plus document_attachment = Not added block_set_attribute S…" at bounding box center [644, 230] width 45 height 12
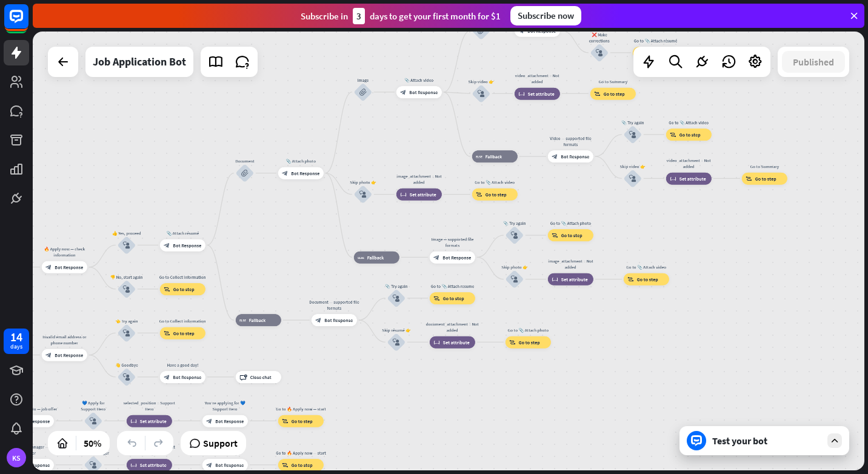
drag, startPoint x: 704, startPoint y: 232, endPoint x: 544, endPoint y: 420, distance: 246.9
click at [545, 420] on div "home_2 Start point Welcome message block_bot_response Bot Response ✨ Main menu …" at bounding box center [449, 251] width 832 height 439
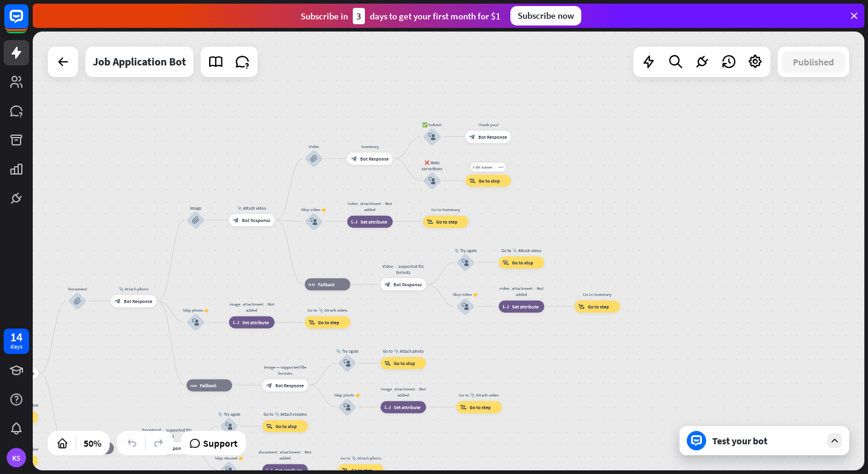
drag, startPoint x: 503, startPoint y: 289, endPoint x: 406, endPoint y: -45, distance: 347.4
click at [406, 0] on html "14 days KS close Product Help First steps Get started with ChatBot Help Center …" at bounding box center [434, 237] width 868 height 474
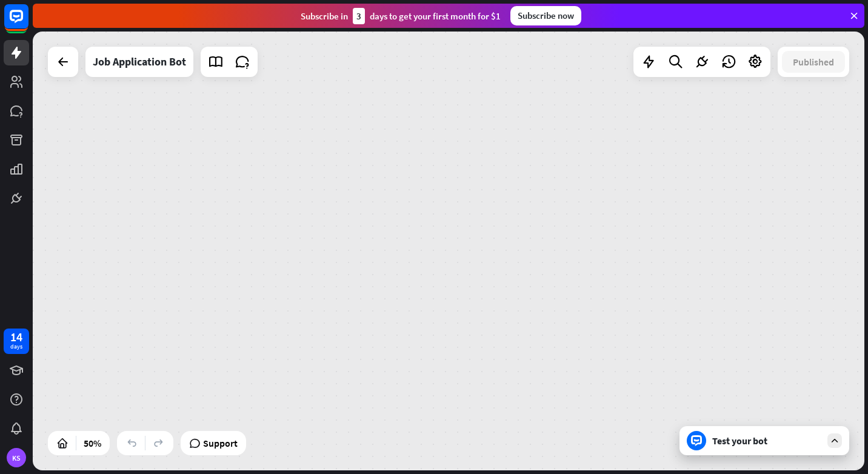
drag, startPoint x: 385, startPoint y: 112, endPoint x: 195, endPoint y: -45, distance: 246.3
click at [195, 0] on html "14 days KS close Product Help First steps Get started with ChatBot Help Center …" at bounding box center [434, 237] width 868 height 474
drag, startPoint x: 642, startPoint y: 201, endPoint x: 706, endPoint y: 172, distance: 69.7
click at [704, 173] on div "home_2 Start point Welcome message block_bot_response Bot Response ✨ Main menu …" at bounding box center [449, 251] width 832 height 439
drag, startPoint x: 272, startPoint y: 313, endPoint x: 576, endPoint y: 447, distance: 332.8
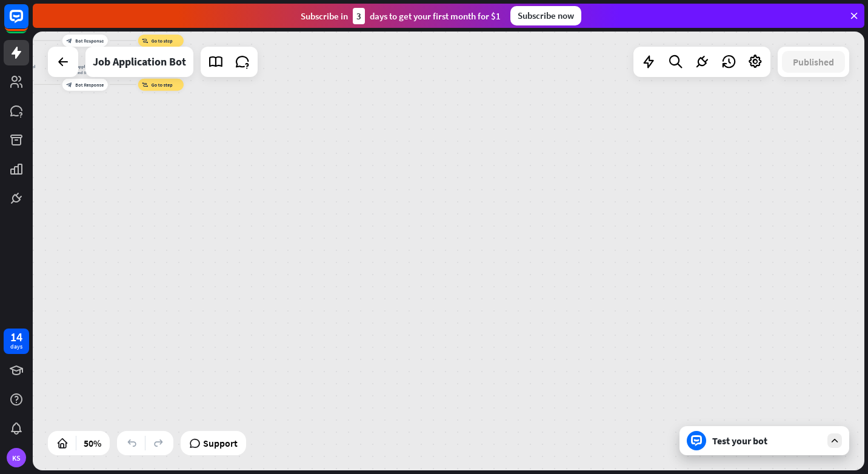
click at [576, 447] on div "home_2 Start point Welcome message block_bot_response Bot Response ✨ Main menu …" at bounding box center [449, 251] width 832 height 439
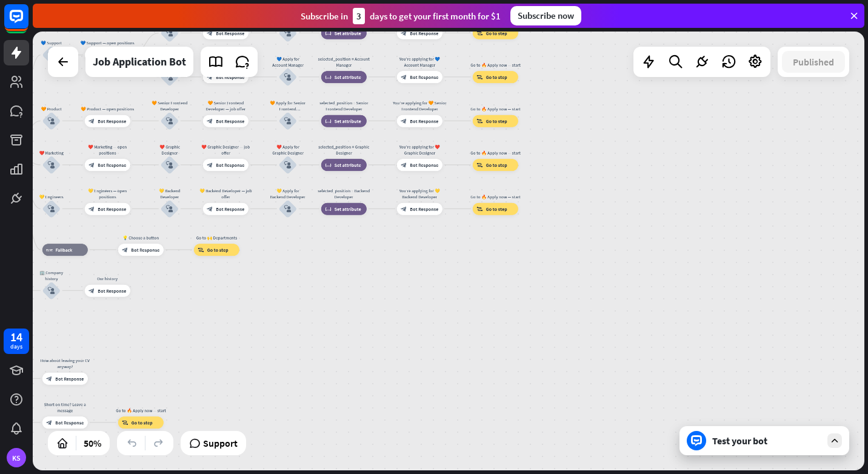
drag, startPoint x: 316, startPoint y: 338, endPoint x: 347, endPoint y: 326, distance: 32.4
click at [347, 326] on div "home_2 Start point Welcome message block_bot_response Bot Response ✨ Main menu …" at bounding box center [449, 251] width 832 height 439
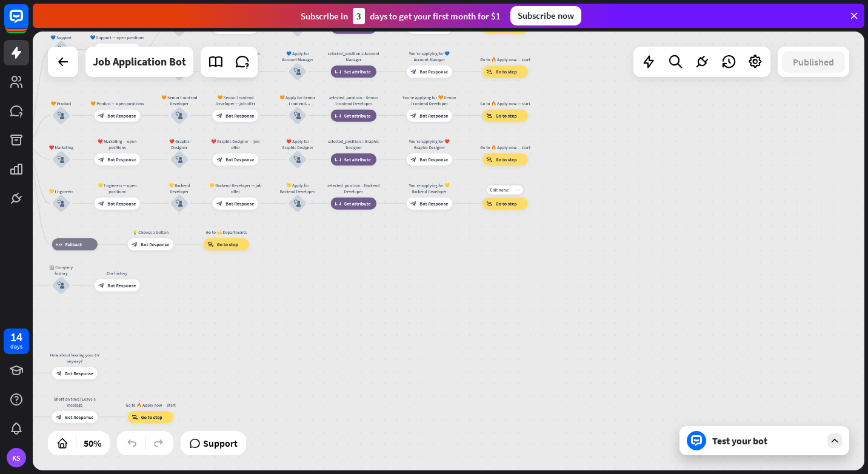
click at [518, 188] on icon "more_horiz" at bounding box center [517, 189] width 5 height 5
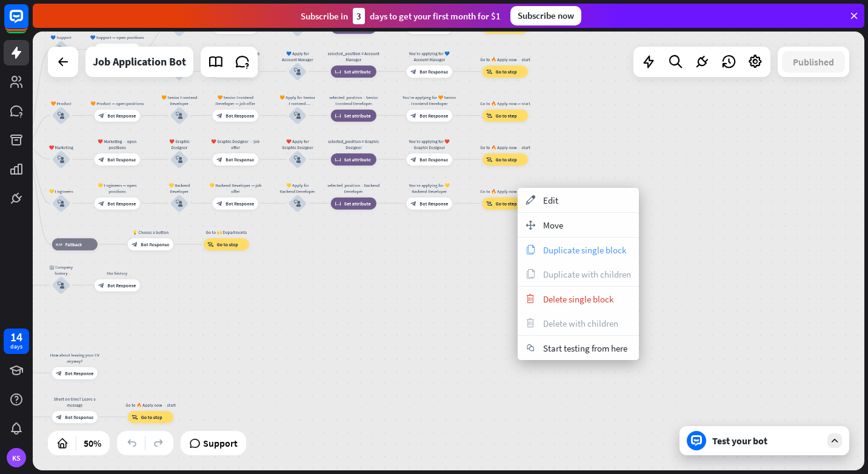
click at [607, 254] on span "Duplicate single block" at bounding box center [584, 250] width 83 height 12
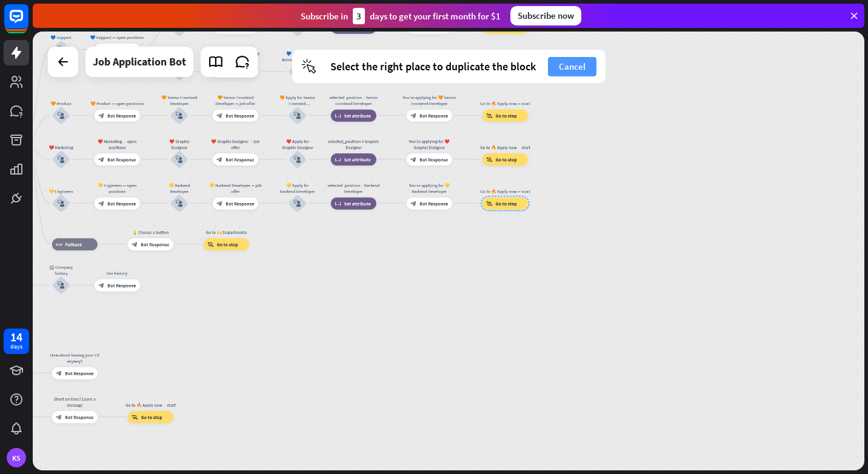
click at [565, 74] on button "Cancel" at bounding box center [572, 66] width 48 height 19
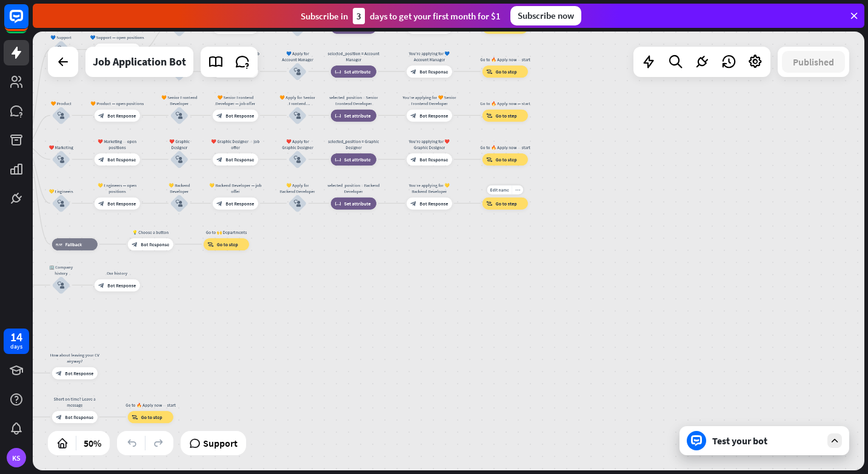
click at [510, 207] on div "block_goto Go to step" at bounding box center [504, 203] width 45 height 12
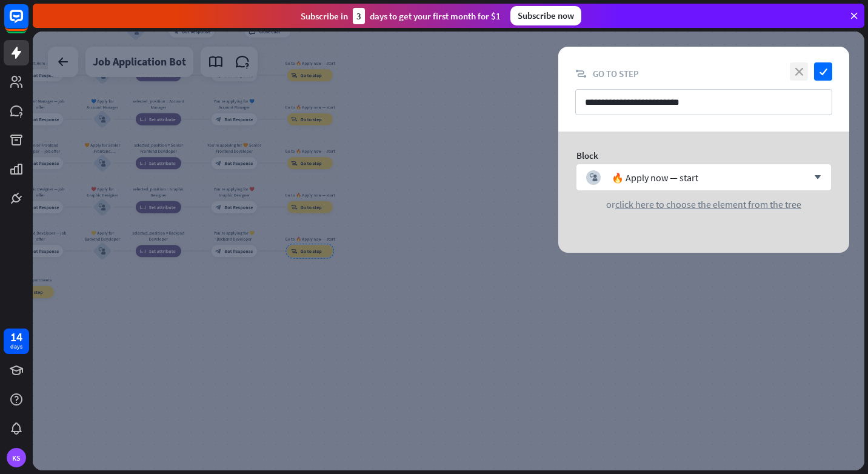
click at [801, 71] on icon "close" at bounding box center [799, 71] width 18 height 18
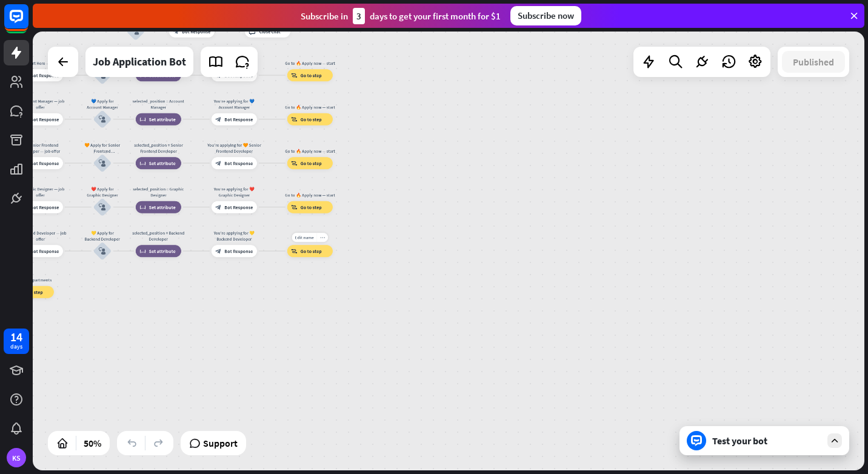
click at [320, 236] on div "more_horiz" at bounding box center [323, 237] width 12 height 9
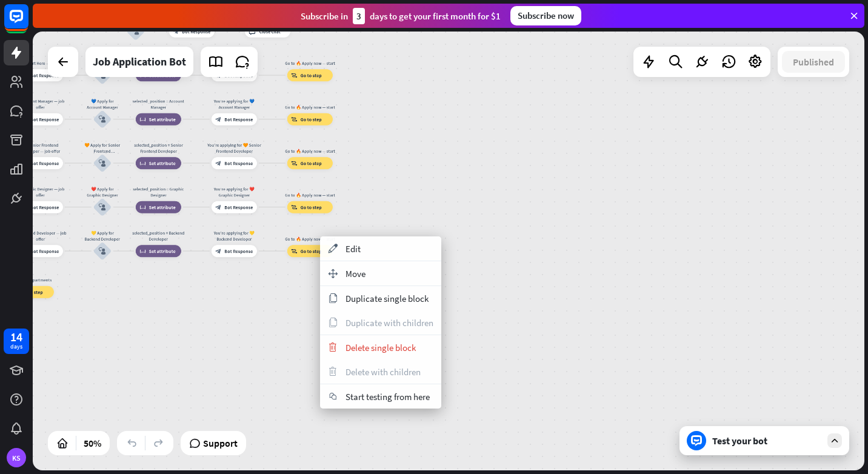
click at [216, 353] on div "home_2 Start point Welcome message block_bot_response Bot Response ✨ Main menu …" at bounding box center [449, 251] width 832 height 439
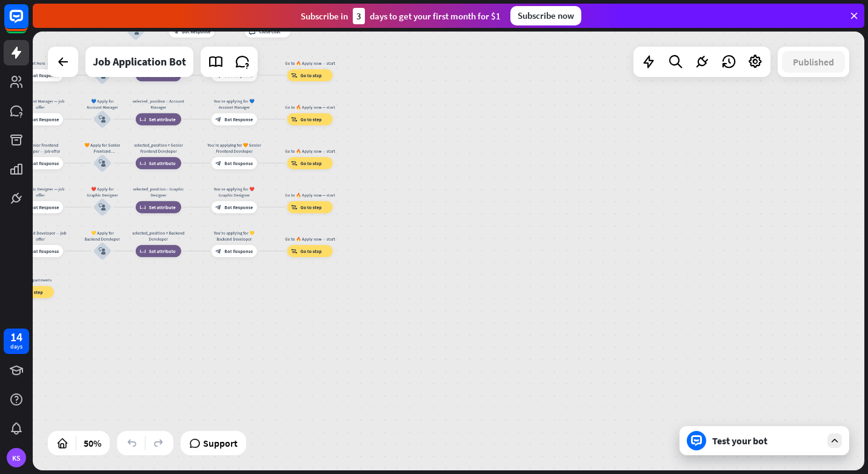
drag, startPoint x: 728, startPoint y: 265, endPoint x: 796, endPoint y: 216, distance: 83.8
click at [749, 253] on div "home_2 Start point Welcome message block_bot_response Bot Response ✨ Main menu …" at bounding box center [449, 251] width 832 height 439
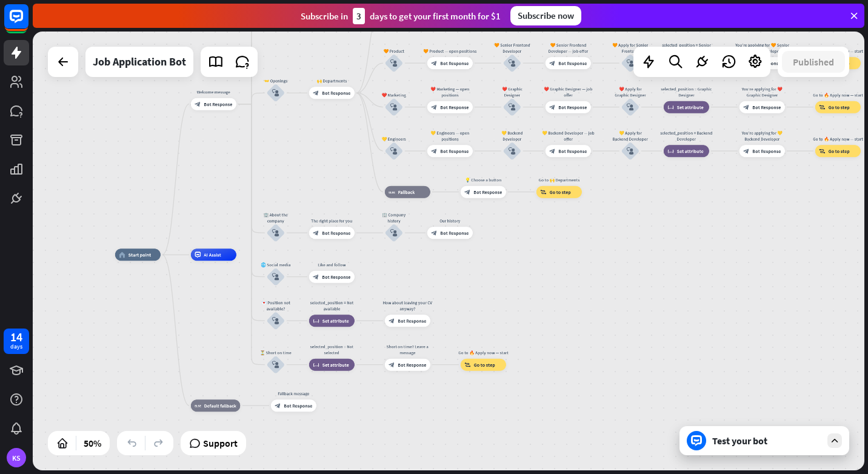
drag, startPoint x: 342, startPoint y: 330, endPoint x: 387, endPoint y: 375, distance: 63.9
click at [379, 395] on div "home_2 Start point Welcome message block_bot_response Bot Response ✨ Main menu …" at bounding box center [323, 364] width 416 height 219
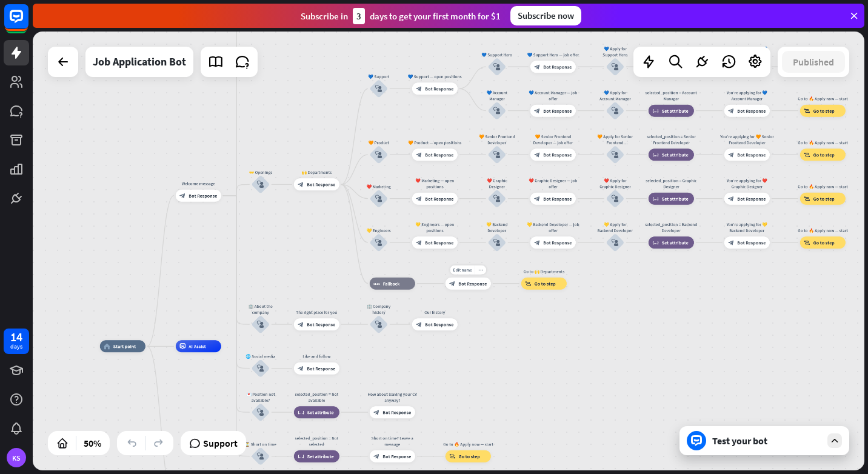
drag, startPoint x: 477, startPoint y: 217, endPoint x: 461, endPoint y: 350, distance: 133.8
click at [459, 290] on div "Edit name more_horiz 💡 Choose a button block_bot_response Bot Response" at bounding box center [468, 284] width 45 height 12
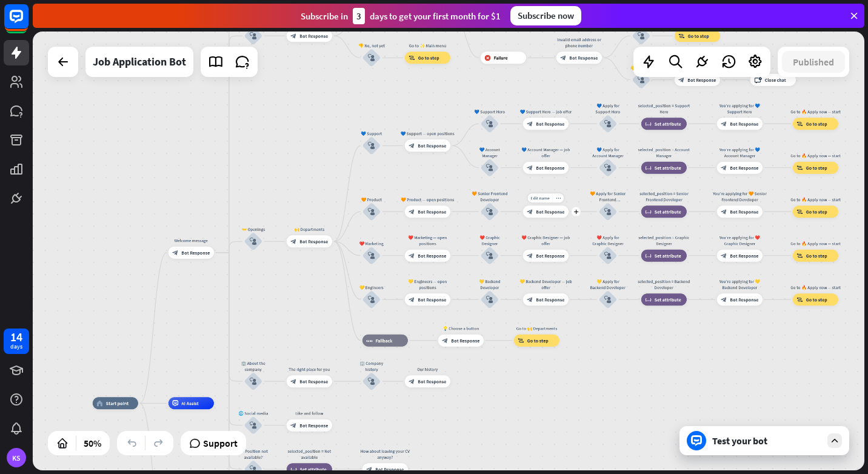
click at [583, 364] on div "home_2 Start point Welcome message block_bot_response Bot Response ✨ Main menu …" at bounding box center [449, 251] width 832 height 439
drag, startPoint x: 452, startPoint y: 256, endPoint x: 493, endPoint y: 356, distance: 107.6
click at [450, 152] on div "Edit name more_horiz plus 💙 Support — open positions block_bot_response Bot Res…" at bounding box center [427, 145] width 45 height 12
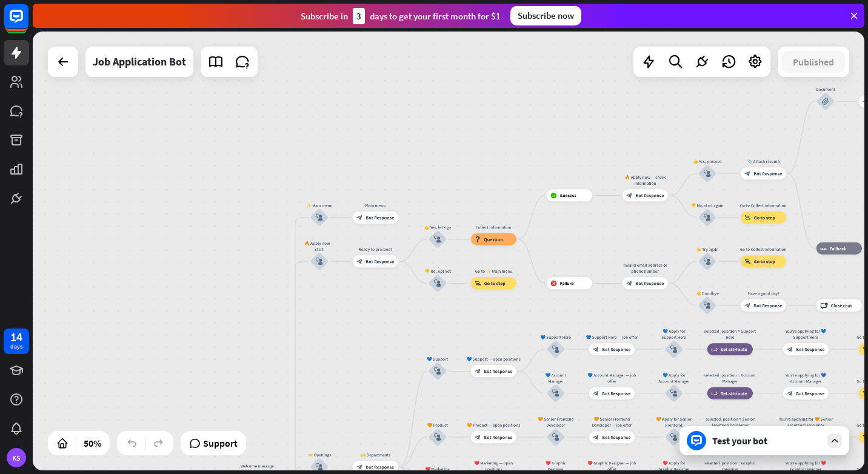
drag, startPoint x: 229, startPoint y: 202, endPoint x: 560, endPoint y: 192, distance: 331.7
click at [563, 202] on div "home_2 Start point Welcome message block_bot_response Bot Response ✨ Main menu …" at bounding box center [449, 251] width 832 height 439
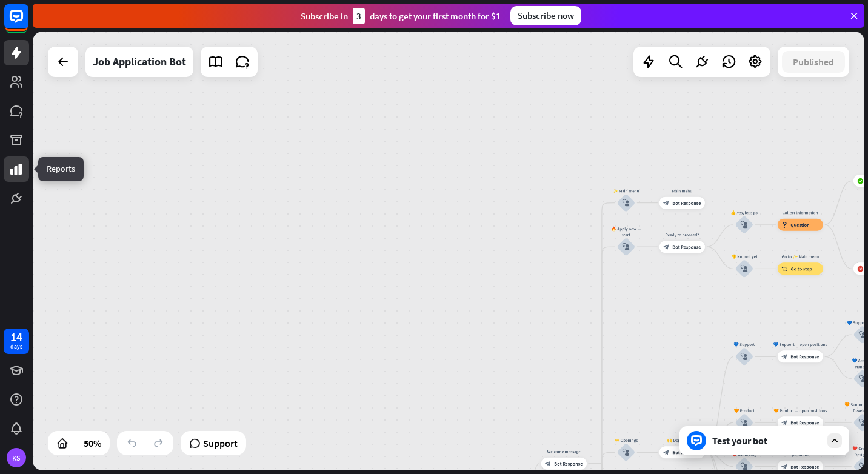
click at [16, 163] on icon at bounding box center [16, 169] width 15 height 15
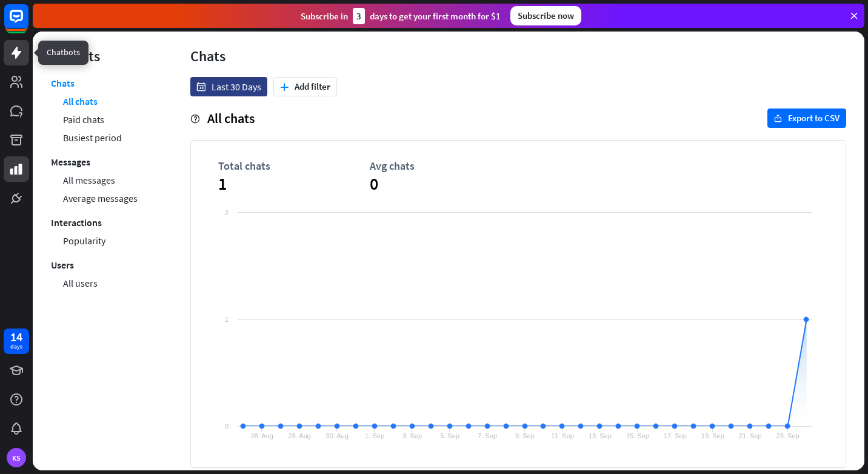
click at [13, 58] on icon at bounding box center [16, 52] width 15 height 15
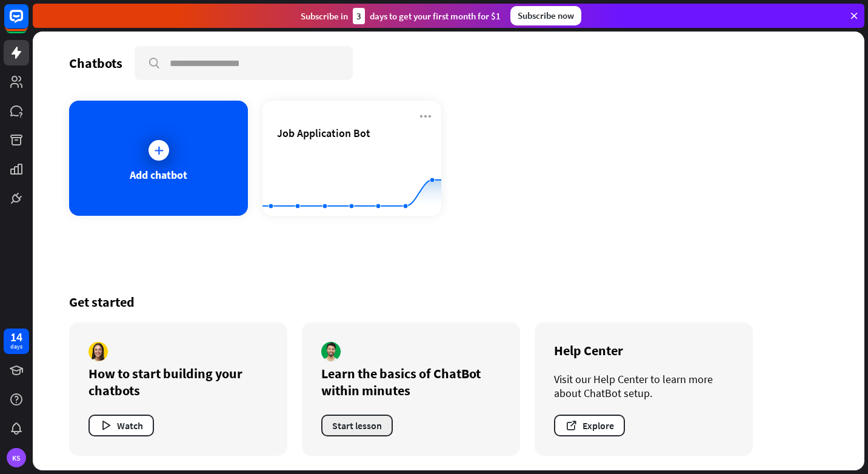
click at [353, 419] on button "Start lesson" at bounding box center [357, 426] width 72 height 22
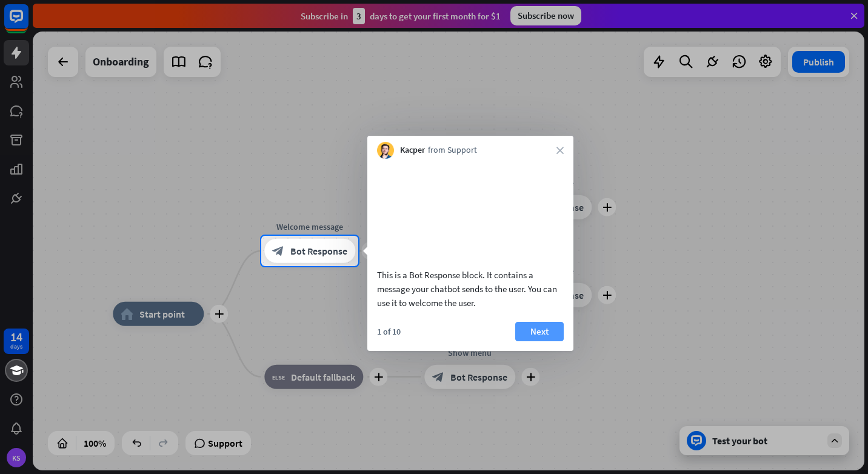
click at [539, 341] on button "Next" at bounding box center [539, 331] width 48 height 19
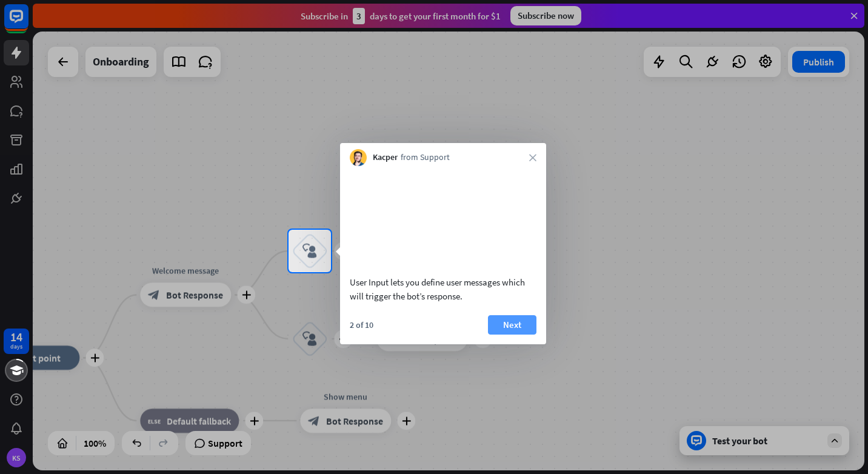
click at [506, 335] on button "Next" at bounding box center [512, 324] width 48 height 19
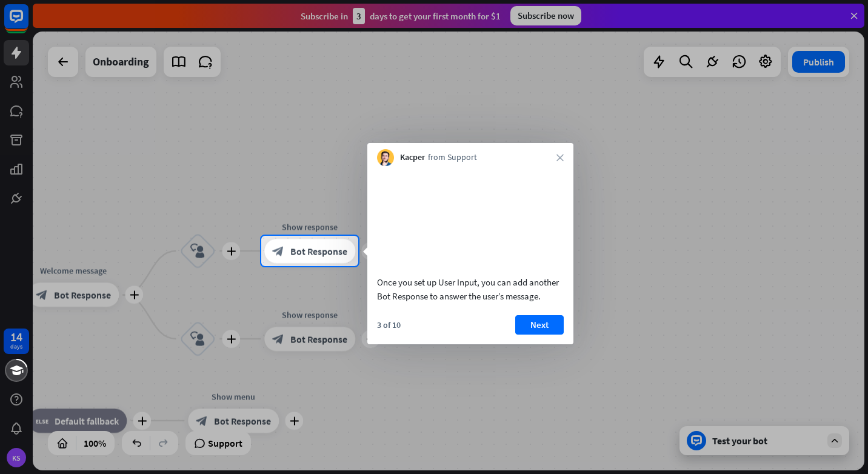
click at [523, 335] on button "Next" at bounding box center [539, 324] width 48 height 19
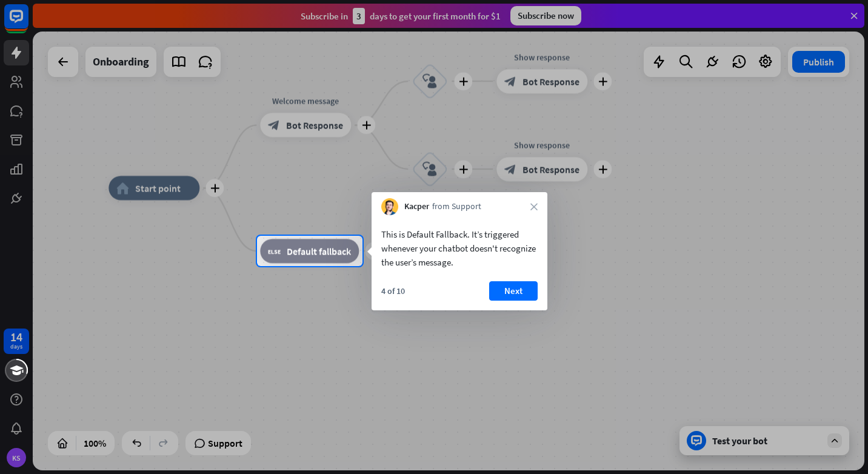
click at [497, 284] on button "Next" at bounding box center [513, 290] width 48 height 19
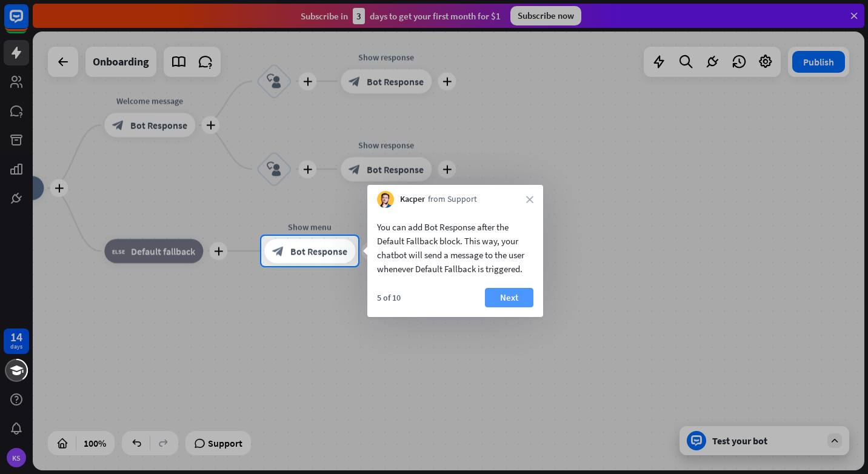
click at [499, 297] on button "Next" at bounding box center [509, 297] width 48 height 19
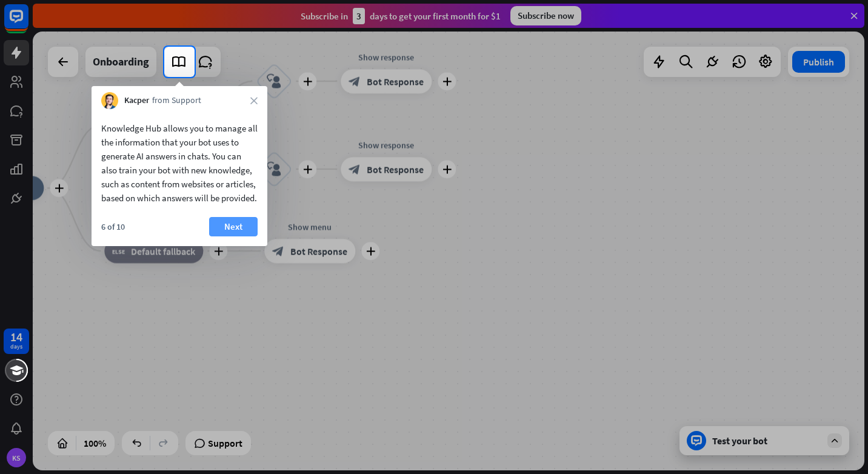
click at [252, 236] on button "Next" at bounding box center [233, 226] width 48 height 19
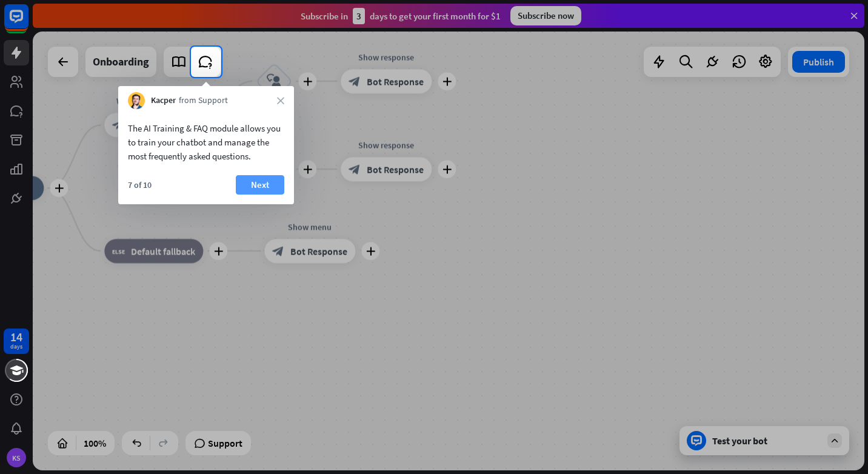
click at [254, 181] on button "Next" at bounding box center [260, 184] width 48 height 19
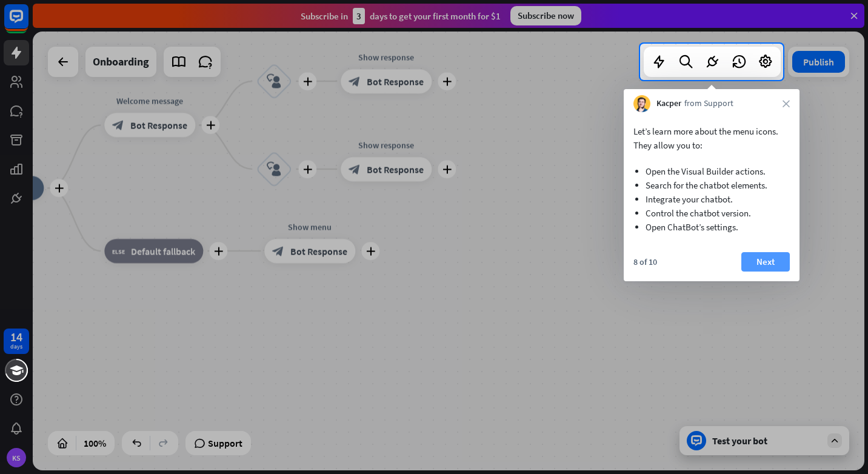
click at [767, 268] on button "Next" at bounding box center [765, 261] width 48 height 19
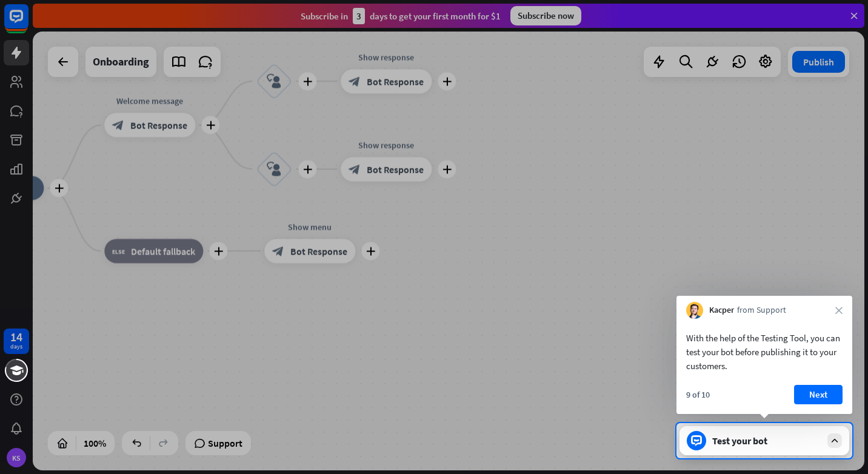
click at [818, 390] on button "Next" at bounding box center [818, 394] width 48 height 19
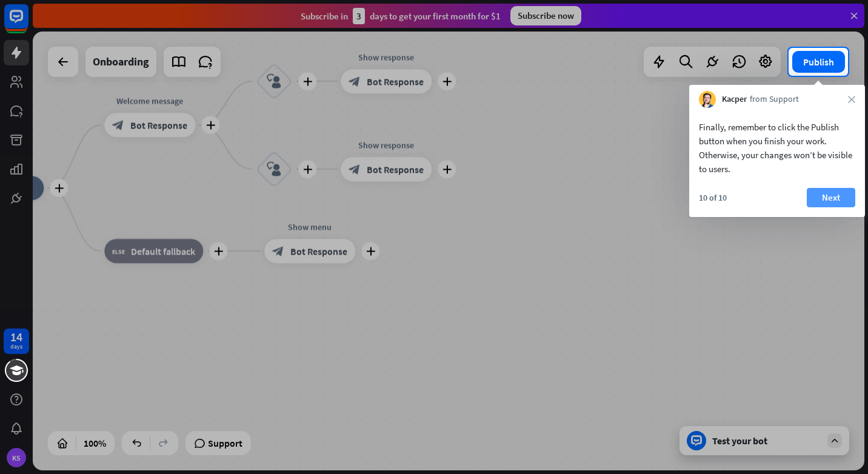
click at [820, 195] on button "Next" at bounding box center [831, 197] width 48 height 19
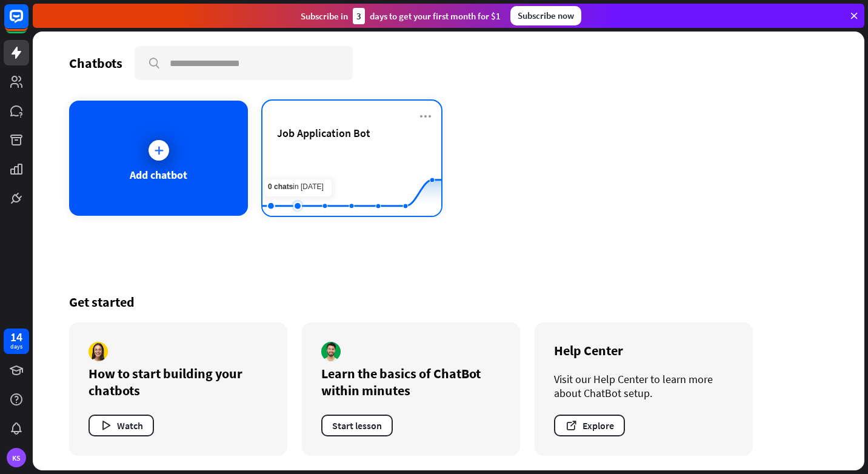
click at [302, 159] on rect at bounding box center [351, 186] width 179 height 76
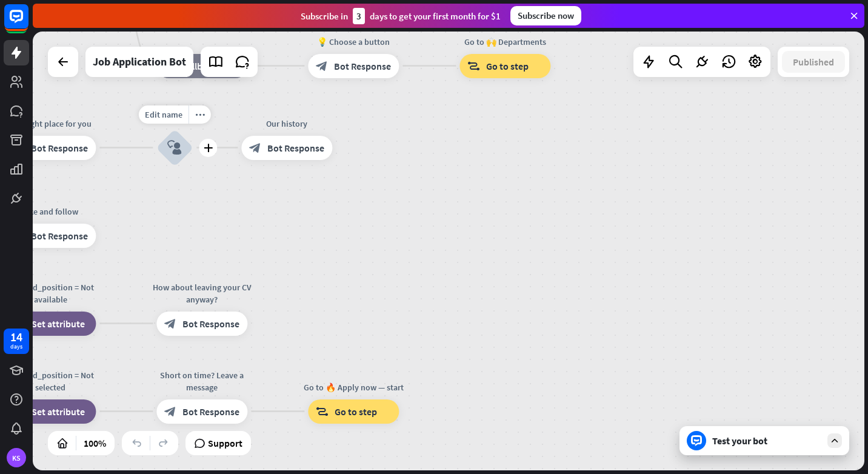
drag, startPoint x: 730, startPoint y: 253, endPoint x: 153, endPoint y: 170, distance: 582.4
click at [156, 166] on div "Edit name more_horiz plus 🏢 Company history block_user_input" at bounding box center [174, 148] width 36 height 36
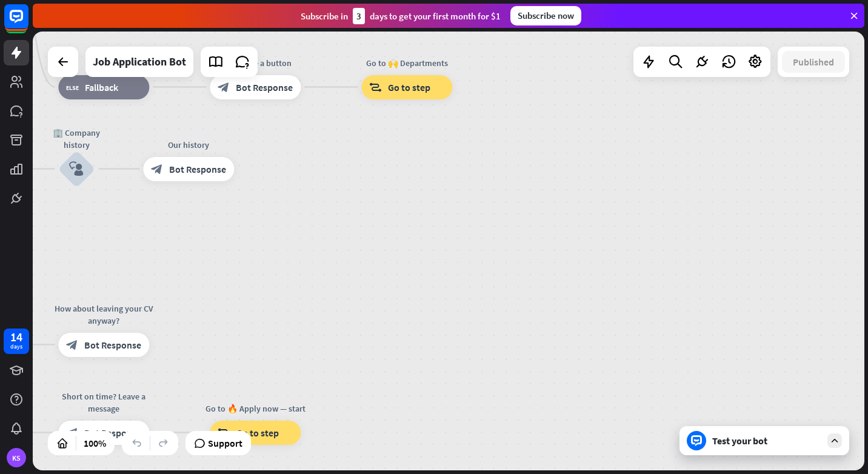
drag, startPoint x: 727, startPoint y: 247, endPoint x: 641, endPoint y: 385, distance: 162.8
click at [648, 396] on div "home_2 Start point Welcome message block_bot_response Bot Response ✨ Main menu …" at bounding box center [449, 251] width 832 height 439
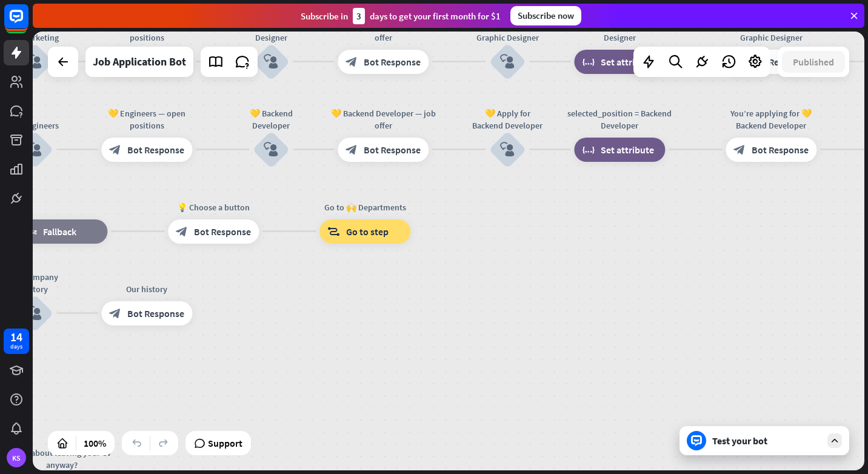
drag, startPoint x: 494, startPoint y: 272, endPoint x: 134, endPoint y: 421, distance: 389.7
click at [134, 421] on div "home_2 Start point Welcome message block_bot_response Bot Response ✨ Main menu …" at bounding box center [449, 251] width 832 height 439
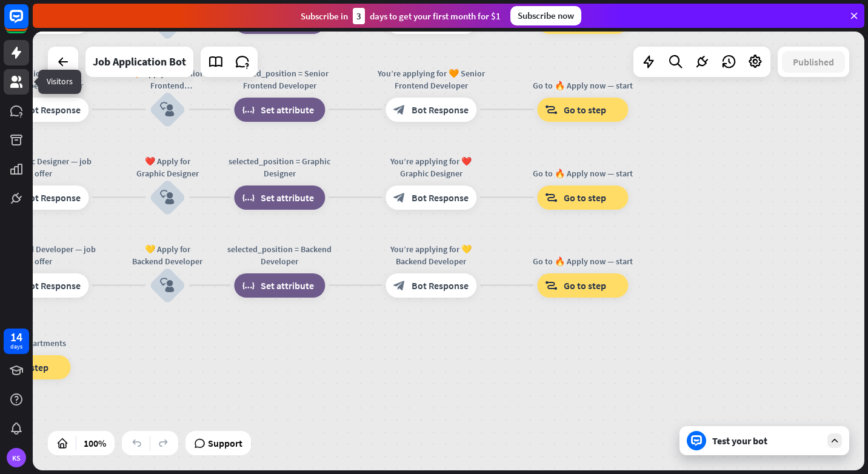
click at [18, 79] on icon at bounding box center [16, 82] width 15 height 15
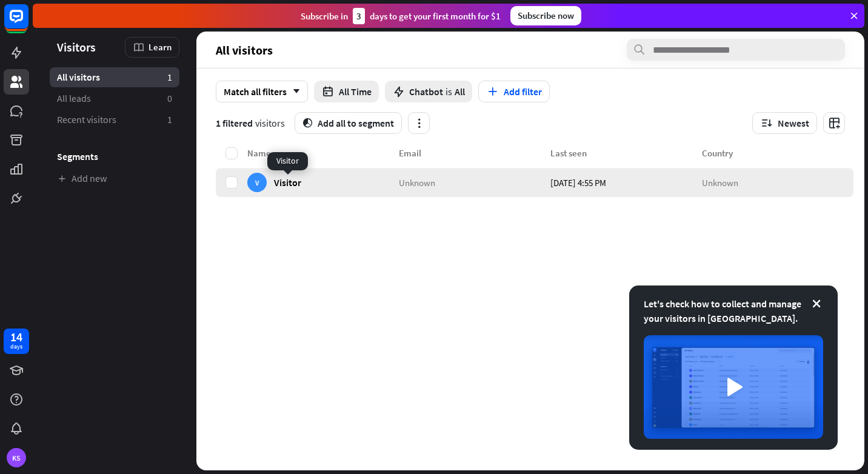
click at [284, 186] on span "Visitor" at bounding box center [287, 182] width 27 height 12
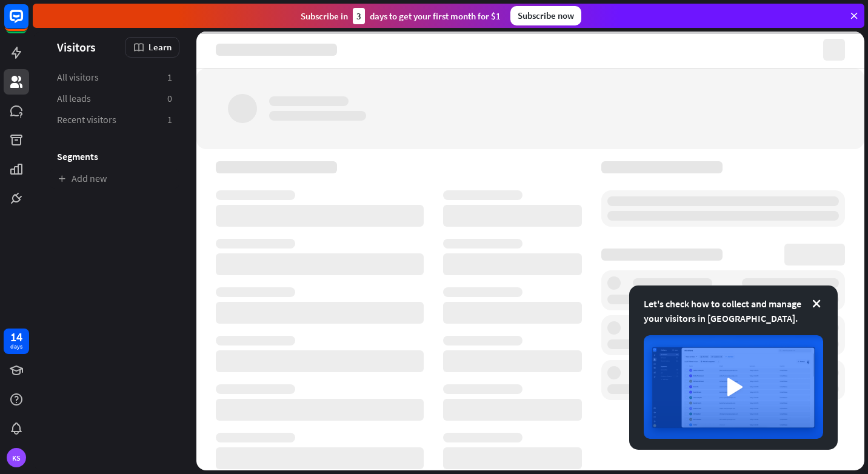
click at [284, 186] on div at bounding box center [399, 339] width 366 height 356
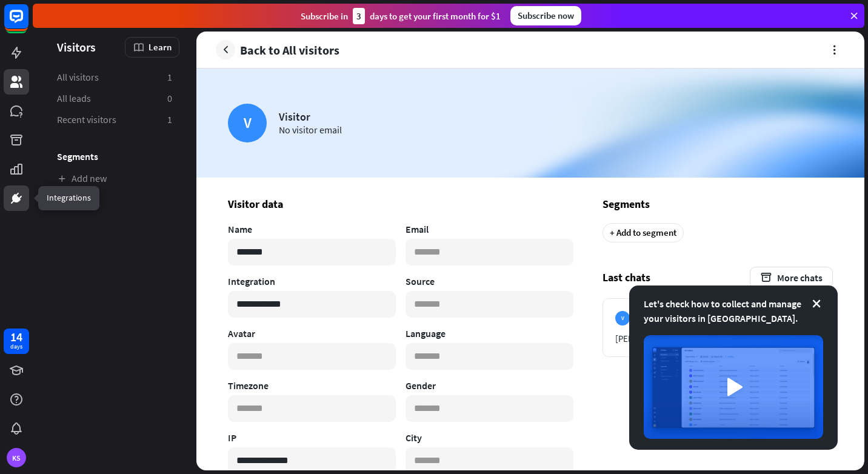
click at [16, 192] on icon at bounding box center [16, 198] width 15 height 15
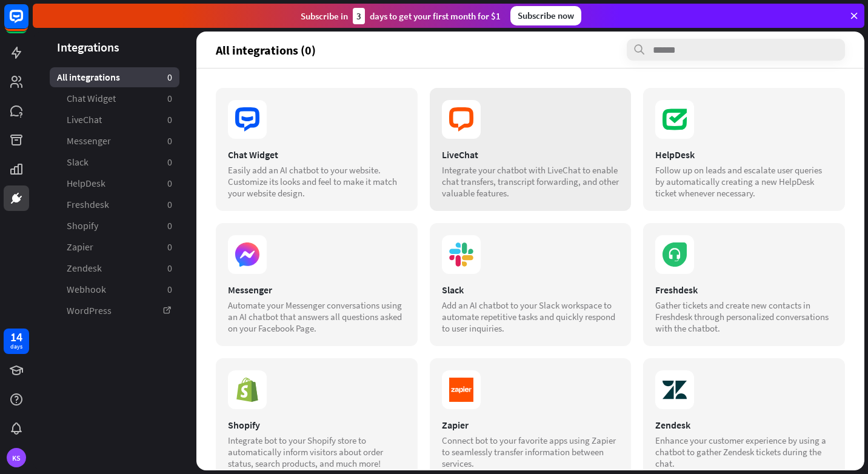
drag, startPoint x: 518, startPoint y: 265, endPoint x: 535, endPoint y: 150, distance: 117.1
click at [535, 150] on section "Chat Widget Easily add an AI chatbot to your website. Customize its looks and f…" at bounding box center [530, 352] width 629 height 529
click at [99, 99] on span "Chat Widget" at bounding box center [91, 98] width 49 height 13
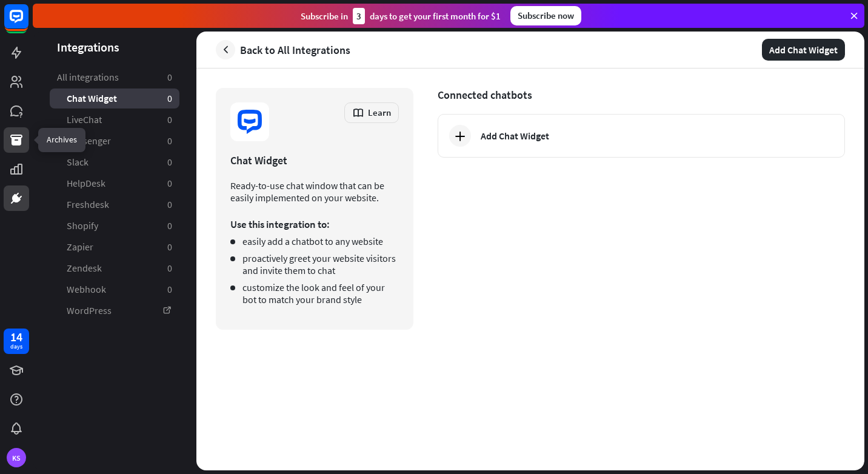
click at [14, 147] on link at bounding box center [16, 139] width 25 height 25
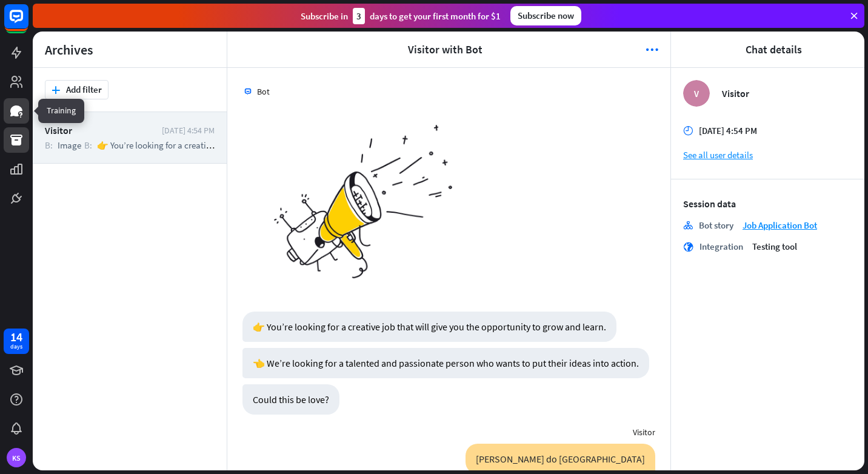
scroll to position [1564, 0]
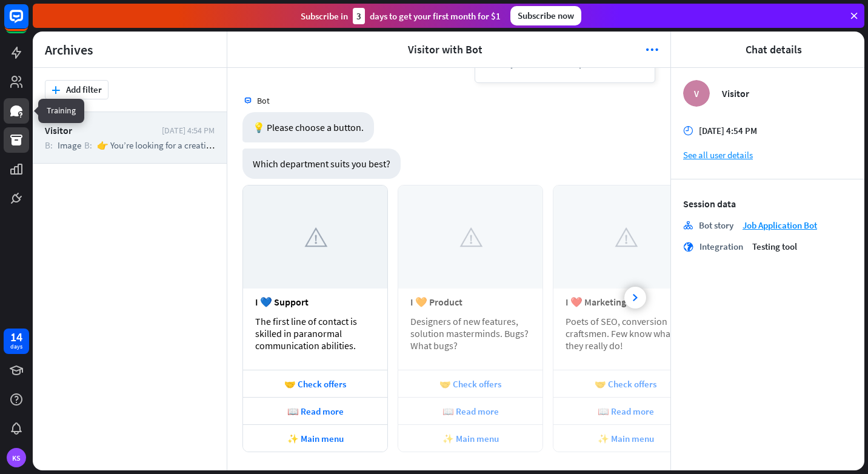
click at [9, 118] on icon at bounding box center [16, 111] width 15 height 15
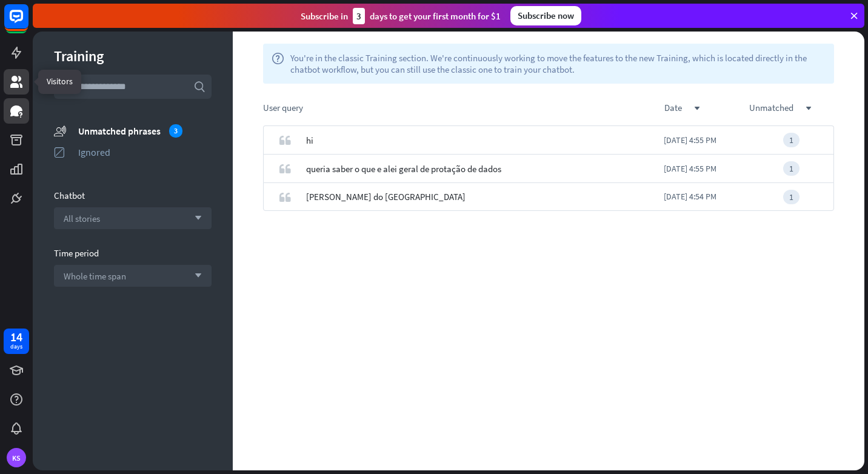
click at [10, 92] on link at bounding box center [16, 81] width 25 height 25
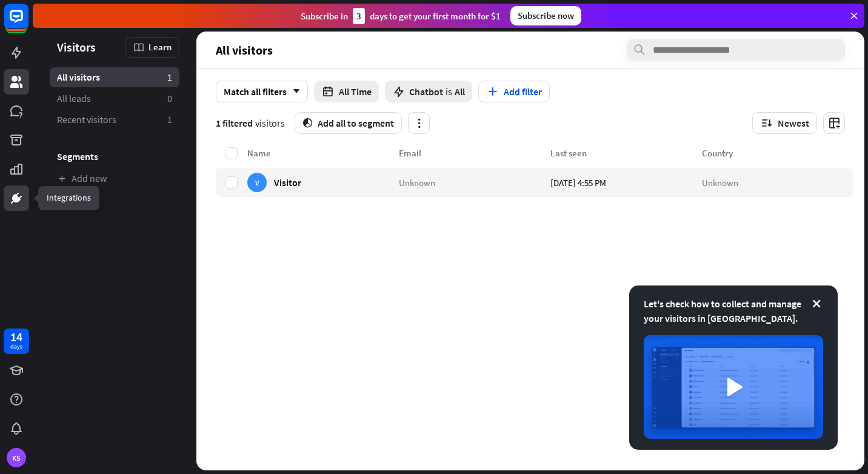
click at [16, 187] on link at bounding box center [16, 197] width 25 height 25
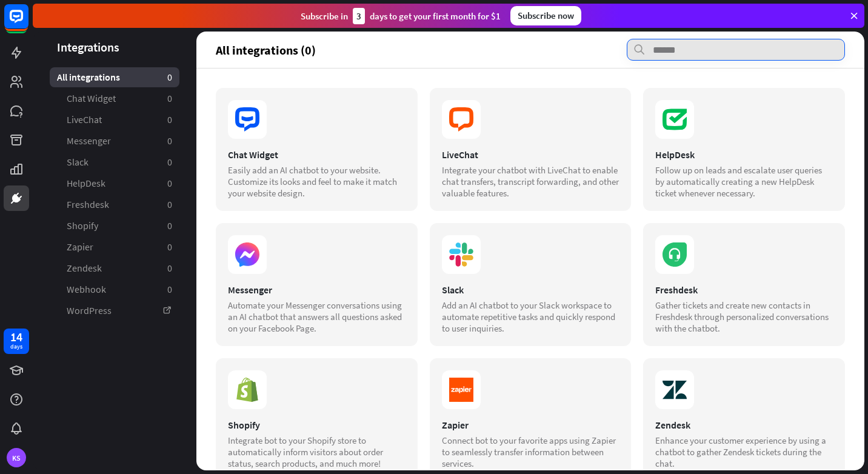
click at [707, 43] on input "text" at bounding box center [736, 50] width 218 height 22
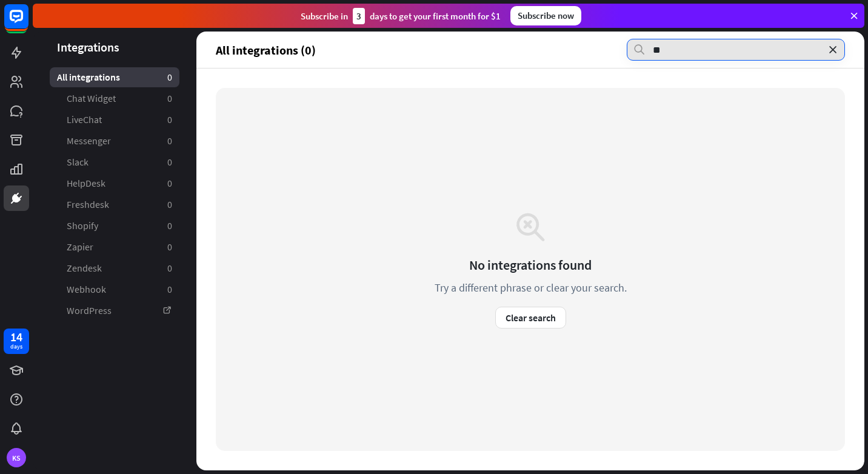
type input "*"
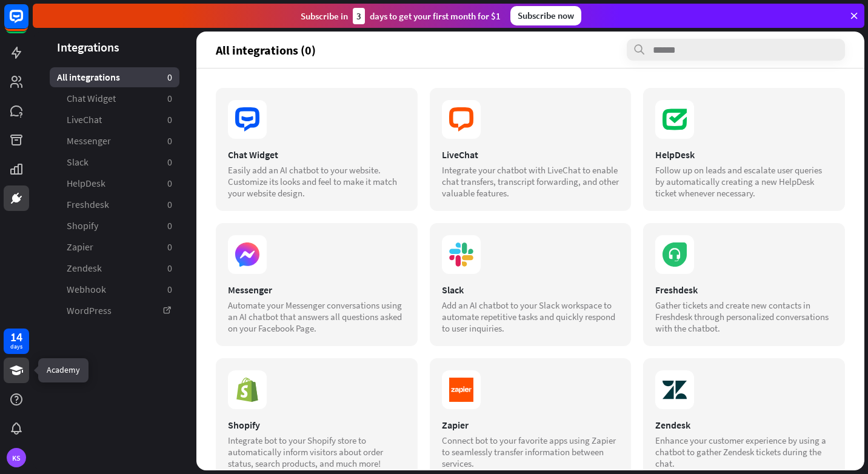
click at [21, 375] on icon at bounding box center [16, 370] width 15 height 15
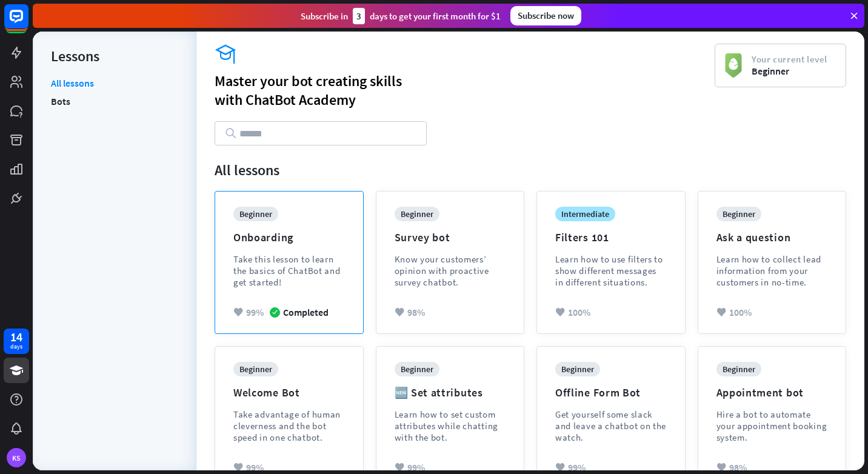
click at [302, 266] on div "Take this lesson to learn the basics of ChatBot and get started!" at bounding box center [289, 270] width 112 height 35
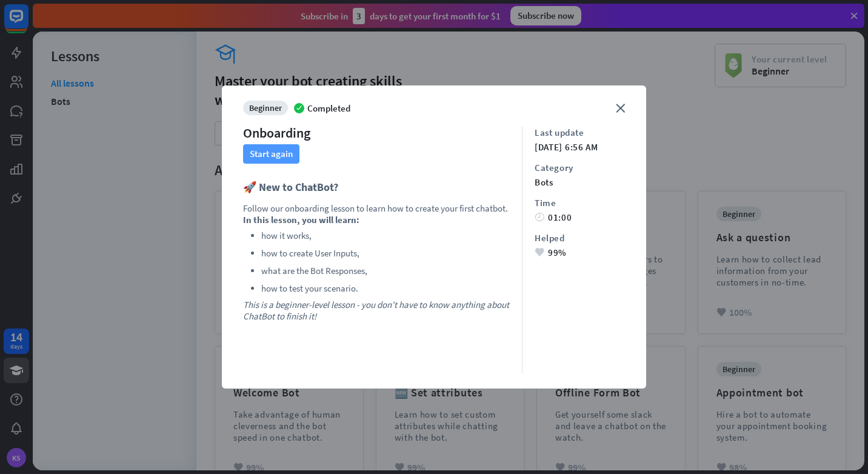
click at [270, 159] on button "Start again" at bounding box center [271, 153] width 56 height 19
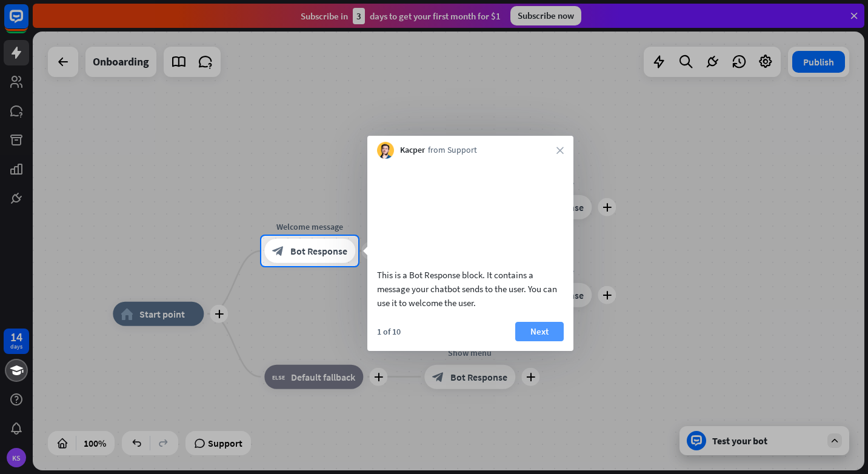
click at [525, 341] on button "Next" at bounding box center [539, 331] width 48 height 19
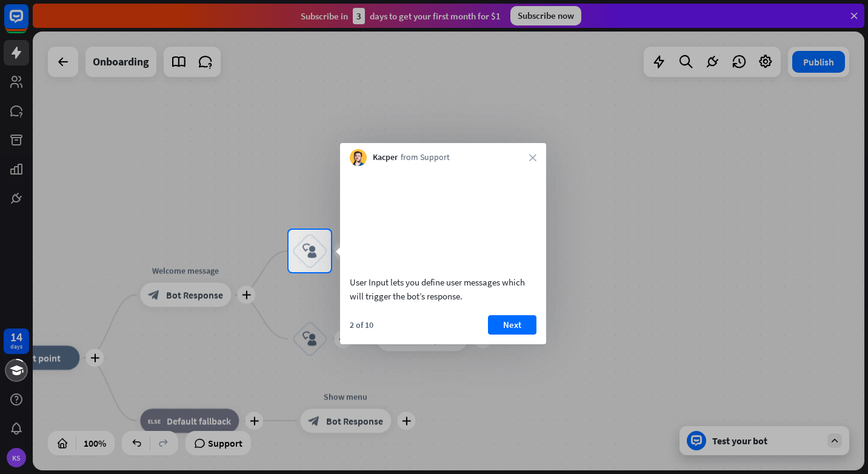
click at [523, 335] on button "Next" at bounding box center [512, 324] width 48 height 19
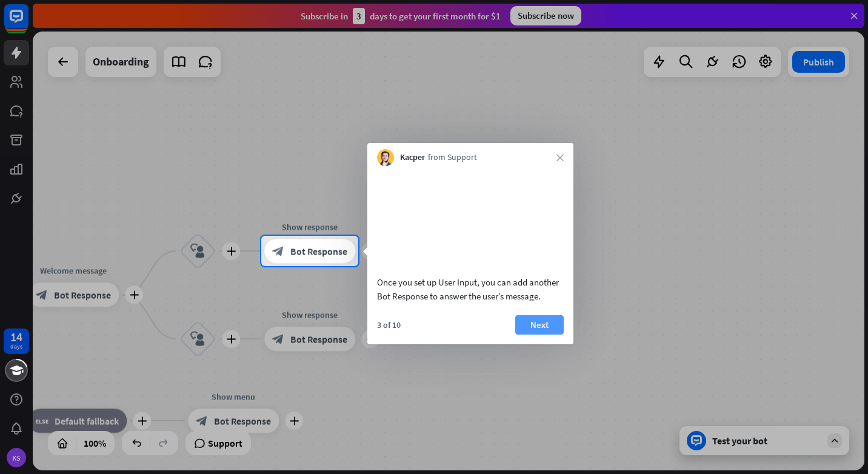
click at [539, 335] on button "Next" at bounding box center [539, 324] width 48 height 19
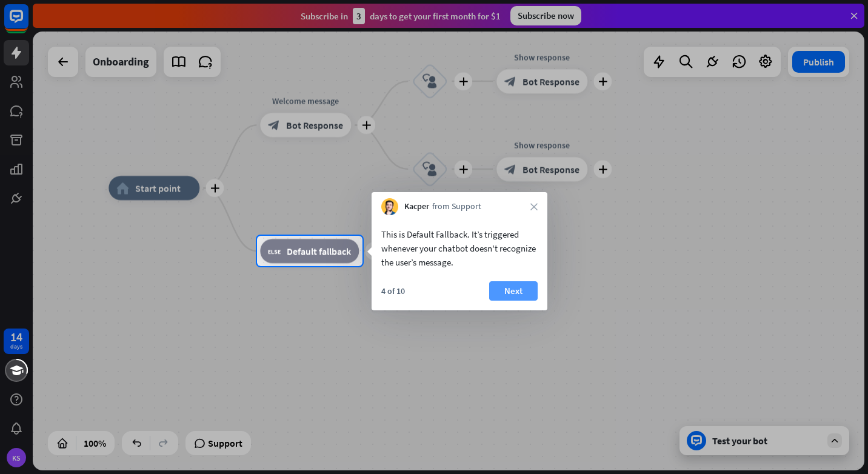
click at [527, 289] on button "Next" at bounding box center [513, 290] width 48 height 19
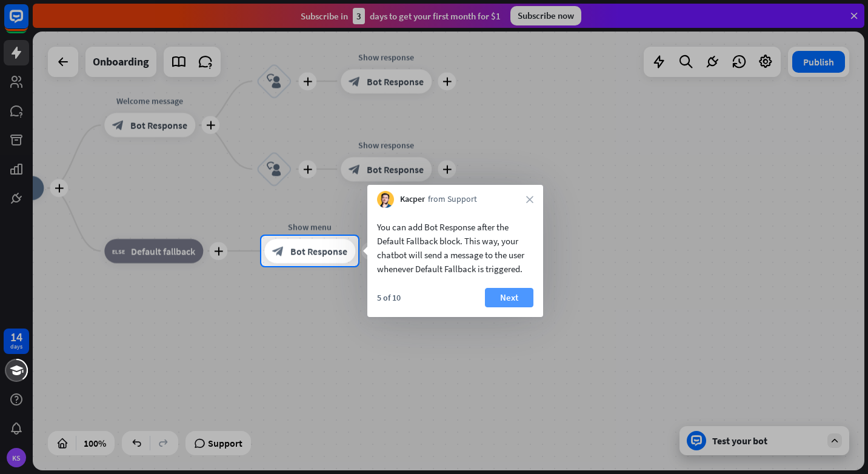
click at [507, 292] on button "Next" at bounding box center [509, 297] width 48 height 19
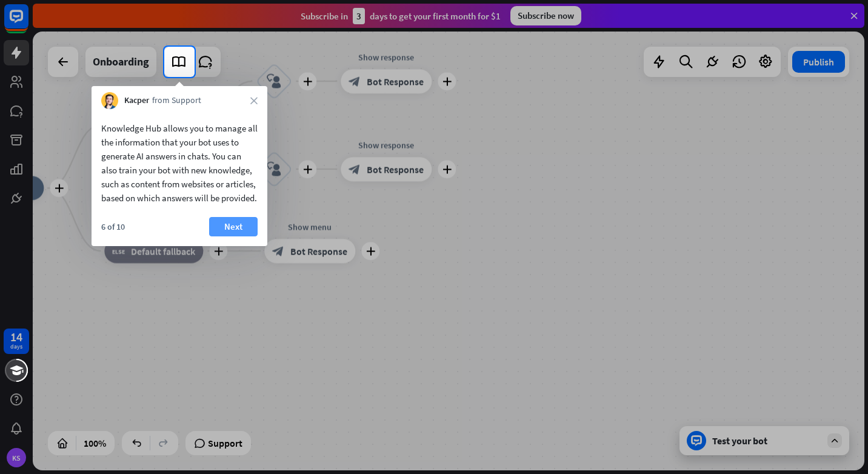
click at [238, 236] on button "Next" at bounding box center [233, 226] width 48 height 19
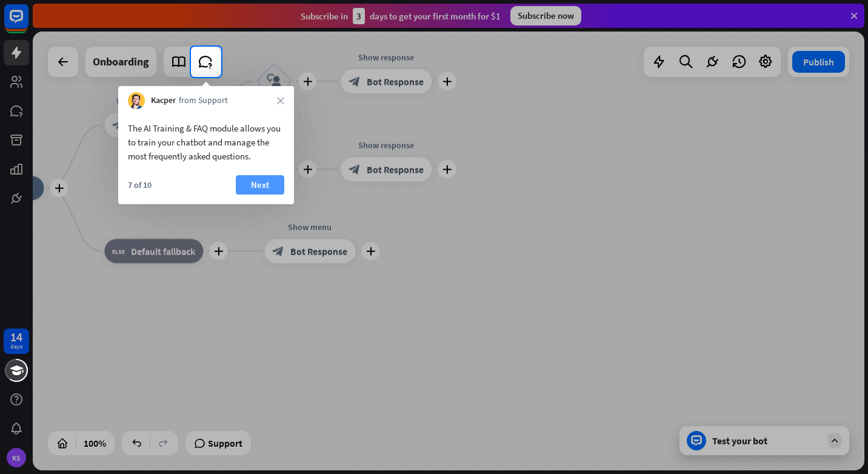
click at [249, 177] on button "Next" at bounding box center [260, 184] width 48 height 19
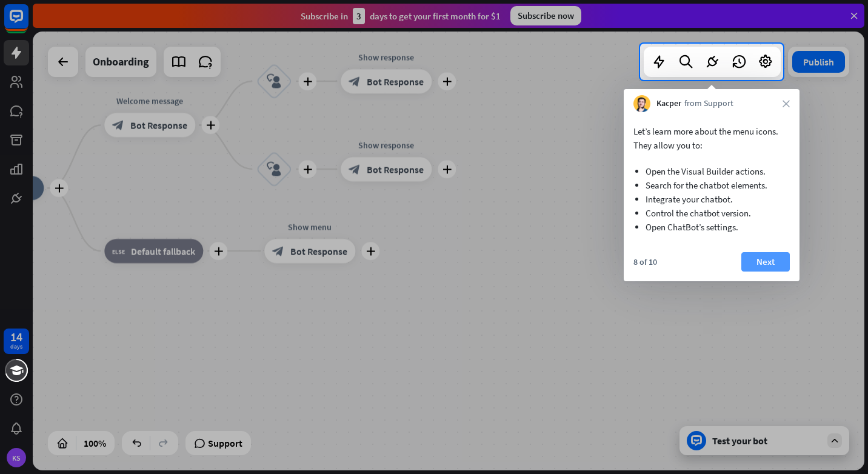
click at [750, 264] on button "Next" at bounding box center [765, 261] width 48 height 19
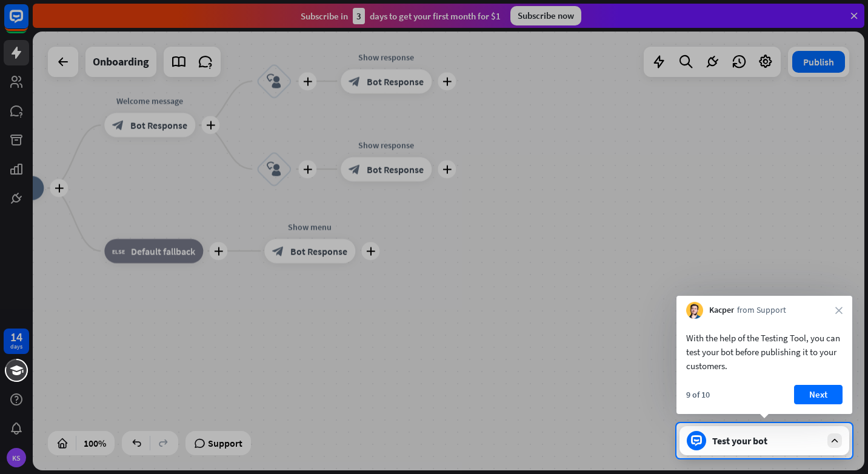
click at [724, 248] on div at bounding box center [434, 211] width 868 height 423
click at [725, 258] on div at bounding box center [434, 211] width 868 height 423
click at [813, 389] on button "Next" at bounding box center [818, 394] width 48 height 19
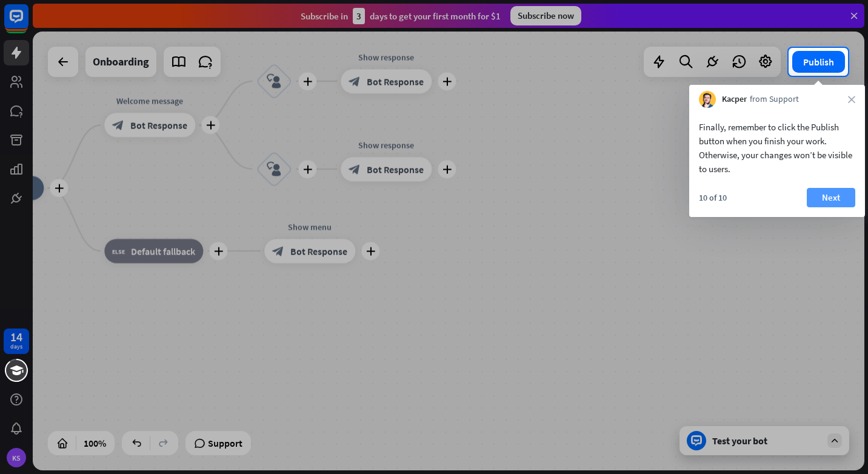
click at [829, 197] on button "Next" at bounding box center [831, 197] width 48 height 19
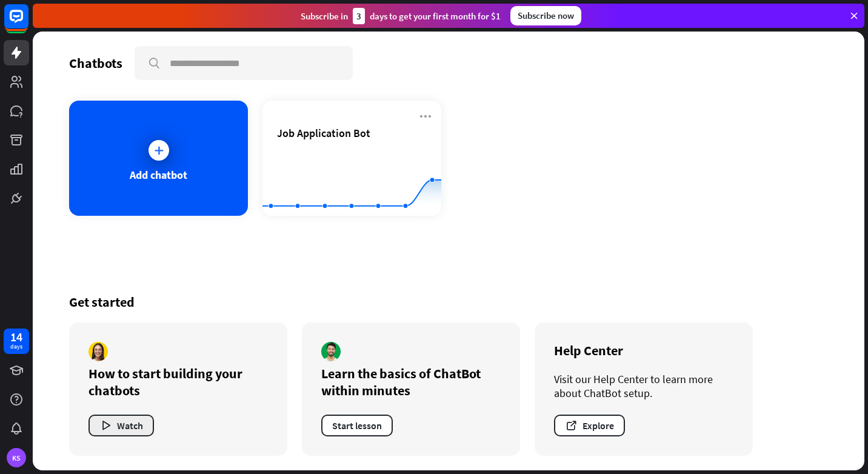
click at [142, 422] on button "Watch" at bounding box center [120, 426] width 65 height 22
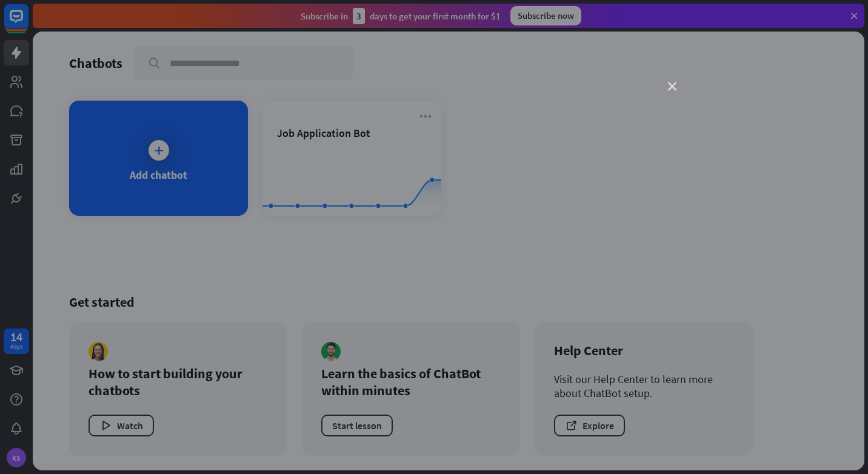
click at [675, 84] on icon "close" at bounding box center [672, 86] width 8 height 8
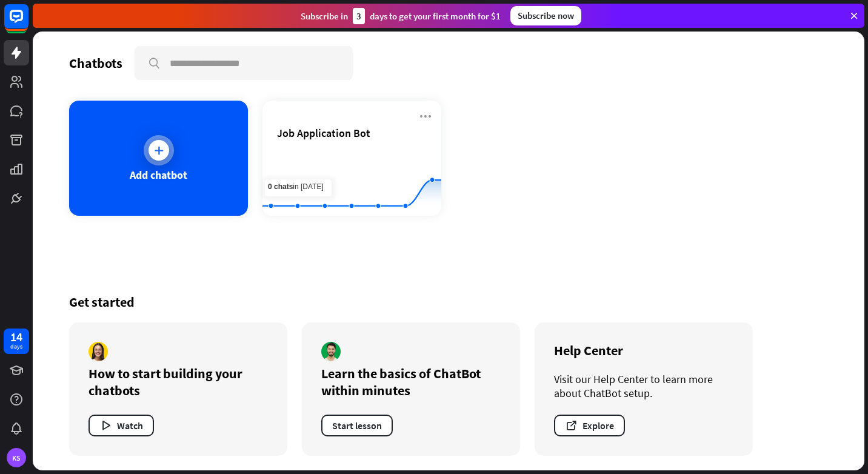
click at [191, 156] on div "Add chatbot" at bounding box center [158, 158] width 179 height 115
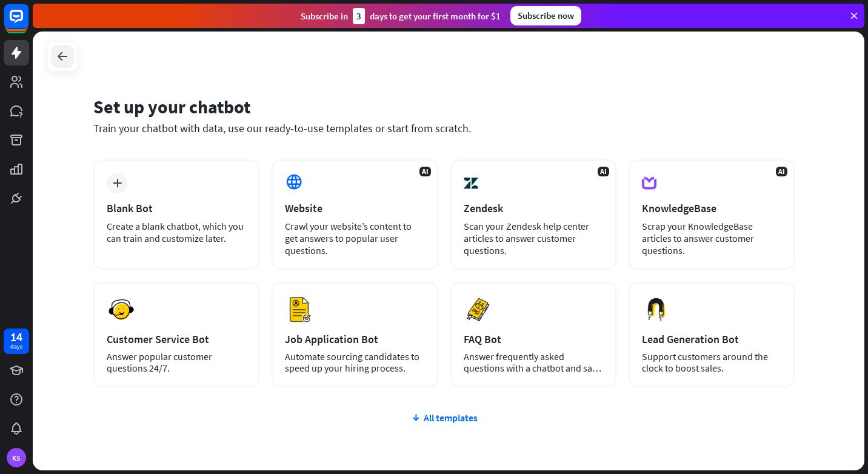
click at [68, 65] on div at bounding box center [62, 56] width 23 height 23
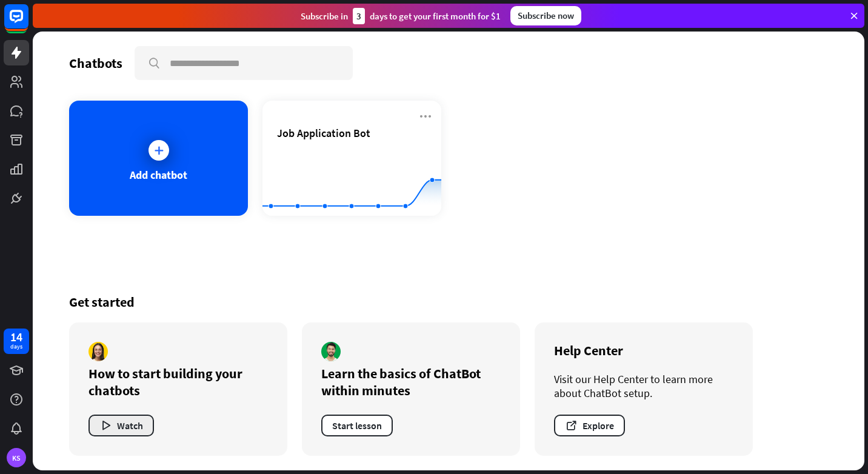
click at [112, 422] on button "Watch" at bounding box center [120, 426] width 65 height 22
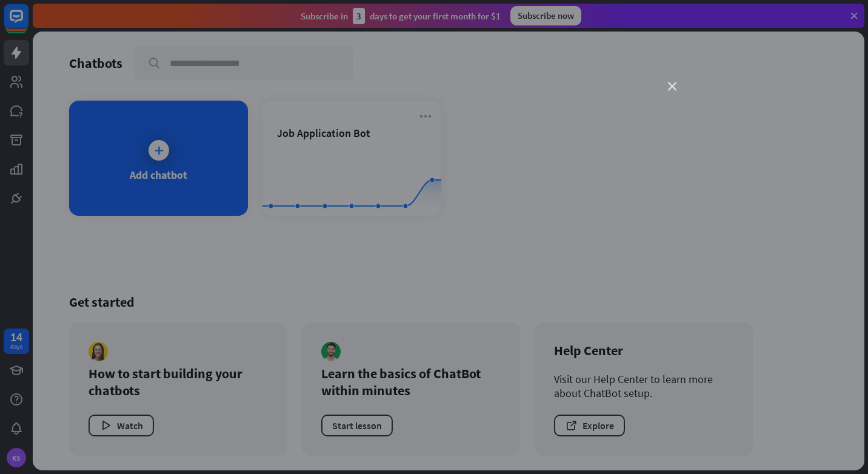
click at [669, 86] on icon "close" at bounding box center [672, 86] width 8 height 8
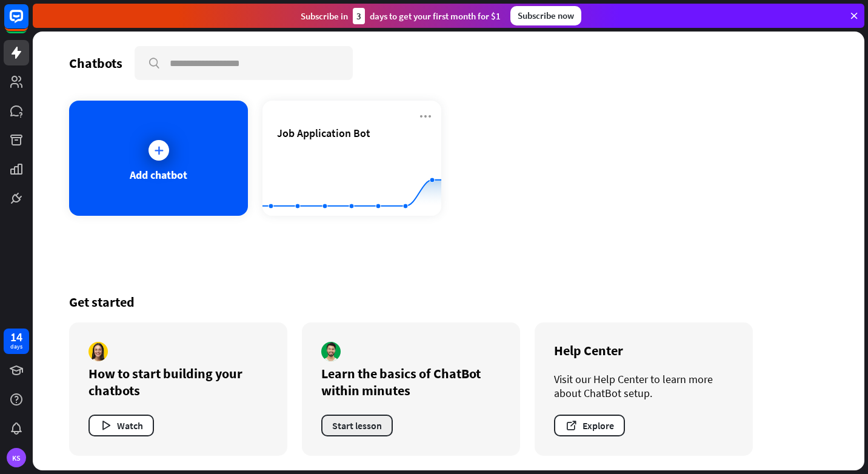
click at [373, 418] on button "Start lesson" at bounding box center [357, 426] width 72 height 22
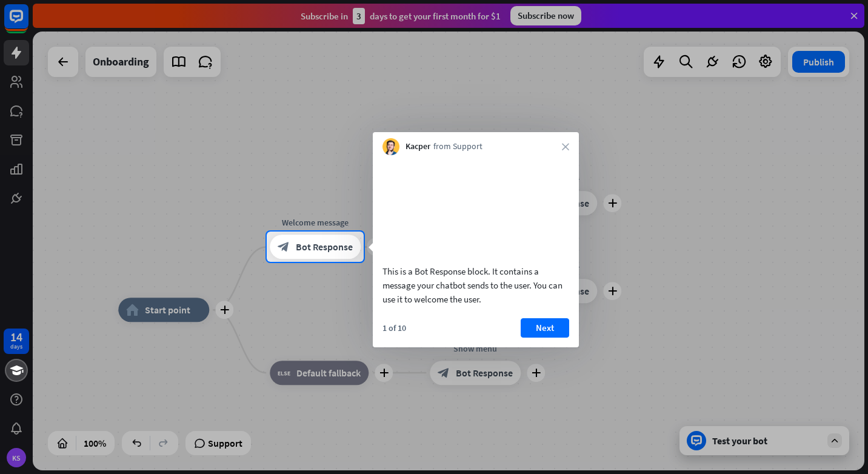
click at [664, 210] on div at bounding box center [434, 116] width 868 height 232
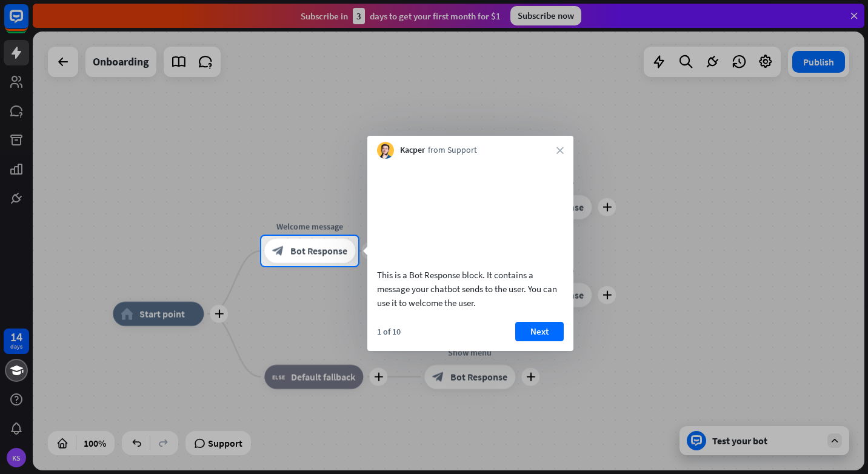
click at [664, 210] on div at bounding box center [434, 118] width 868 height 236
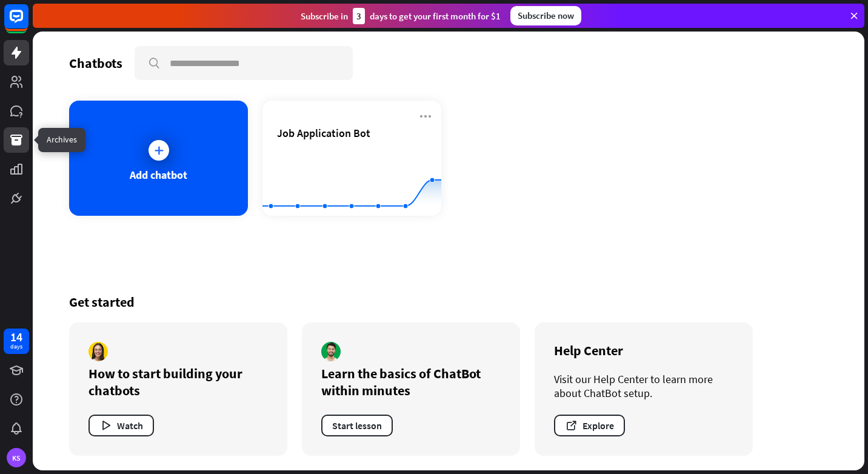
click at [7, 138] on link at bounding box center [16, 139] width 25 height 25
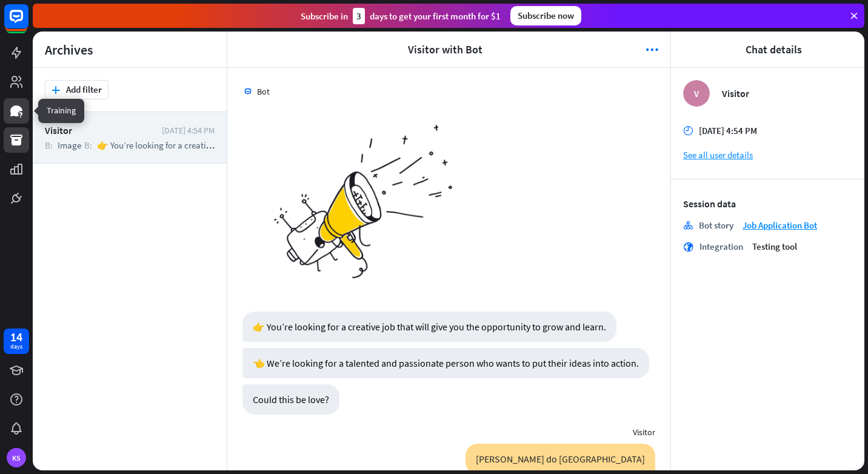
scroll to position [1564, 0]
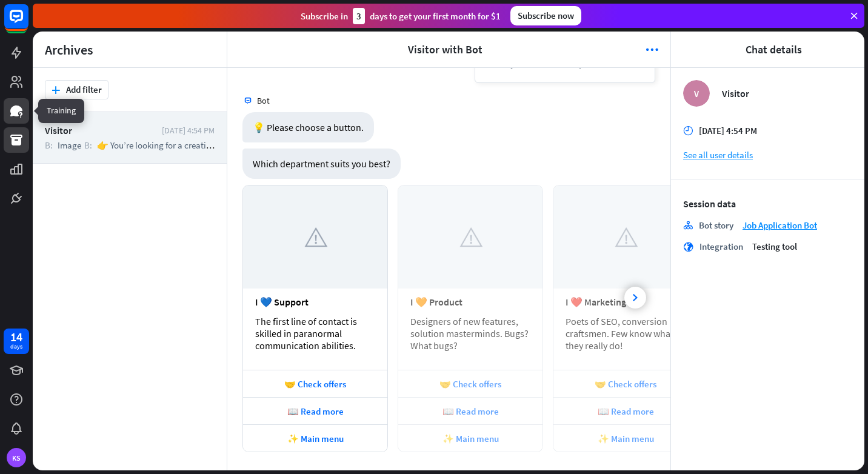
click at [9, 114] on icon at bounding box center [16, 111] width 15 height 15
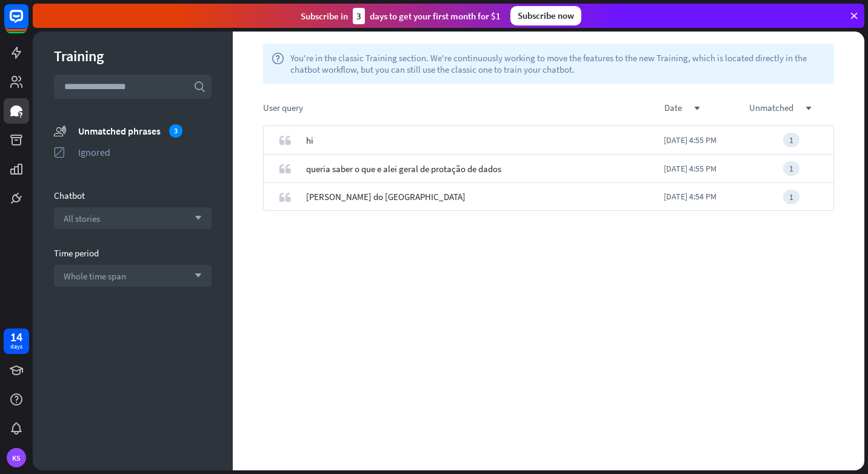
click at [7, 96] on div at bounding box center [16, 105] width 33 height 211
click at [10, 93] on link at bounding box center [16, 81] width 25 height 25
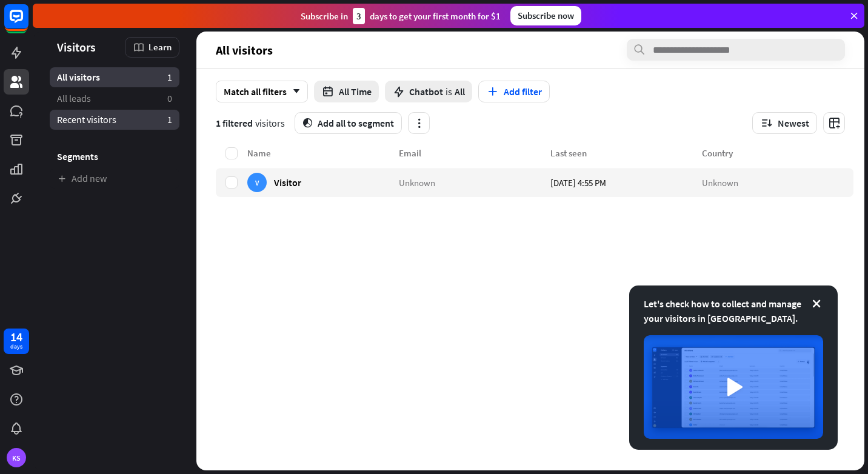
click at [148, 112] on link "Recent visitors 1" at bounding box center [115, 120] width 130 height 20
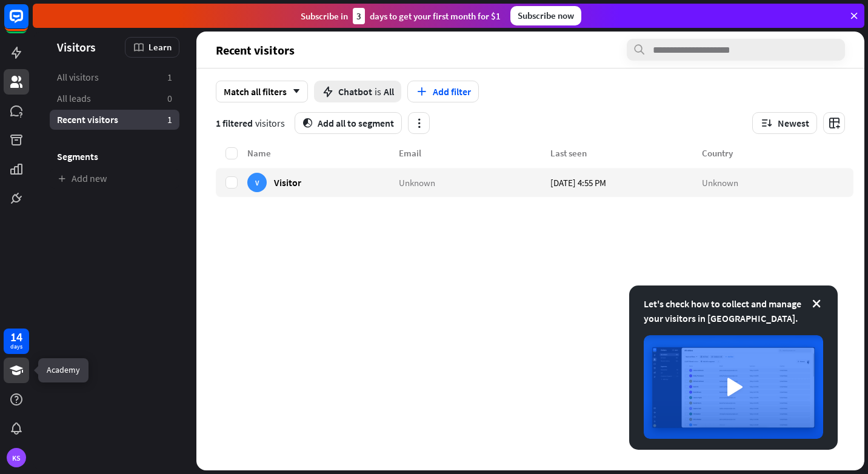
click at [21, 371] on icon at bounding box center [16, 370] width 15 height 15
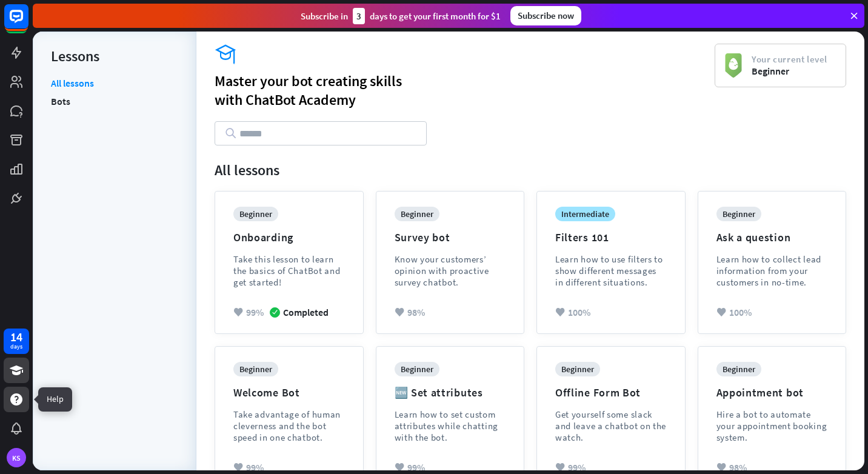
click at [19, 387] on div at bounding box center [16, 399] width 25 height 25
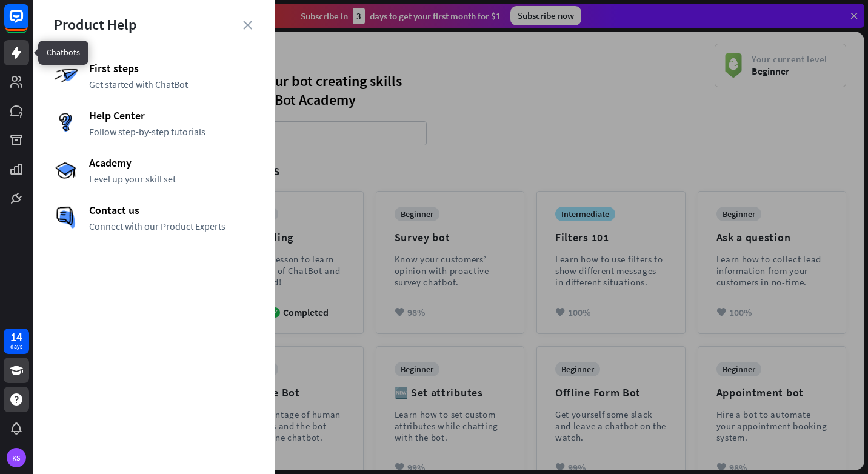
click at [18, 50] on icon at bounding box center [17, 53] width 10 height 12
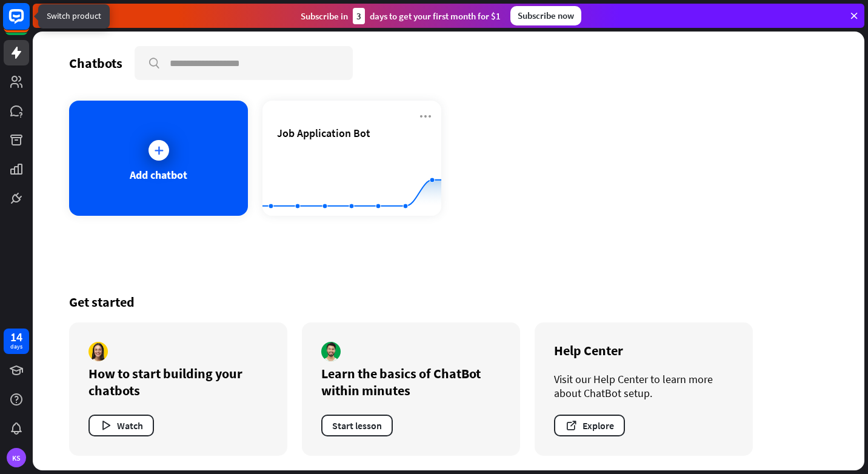
click at [14, 23] on rect at bounding box center [16, 16] width 27 height 27
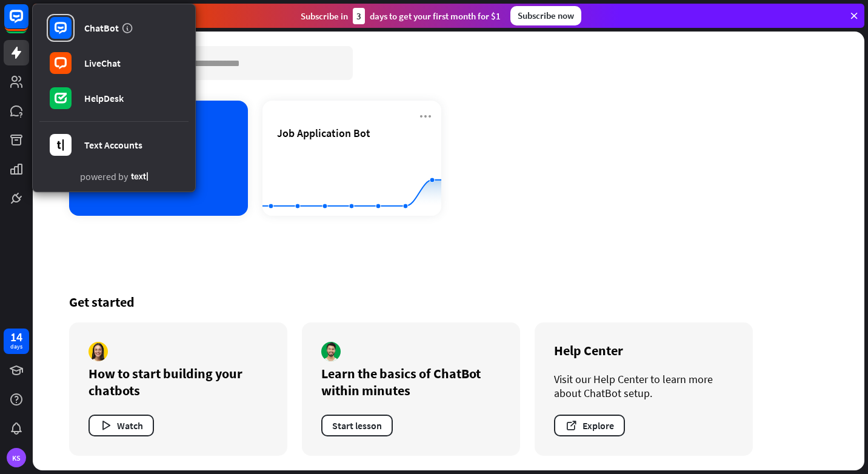
click at [3, 197] on div "ChatBot LiveChat HelpDesk Text Accounts powered by" at bounding box center [16, 105] width 33 height 211
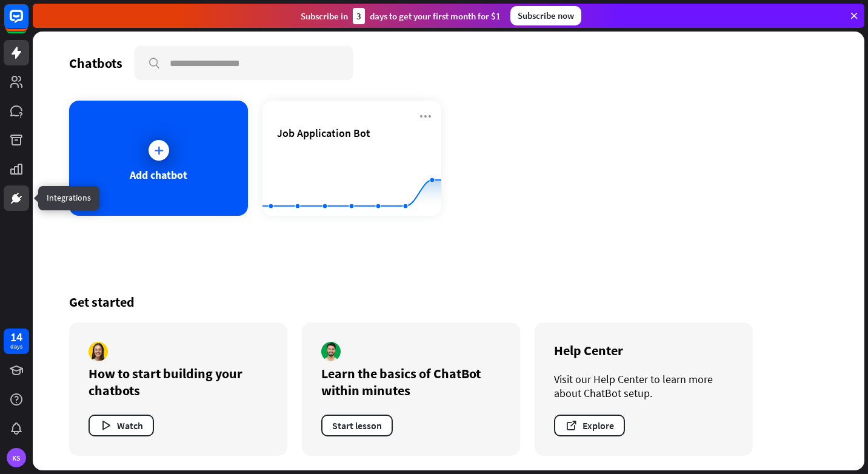
click at [10, 201] on icon at bounding box center [16, 198] width 15 height 15
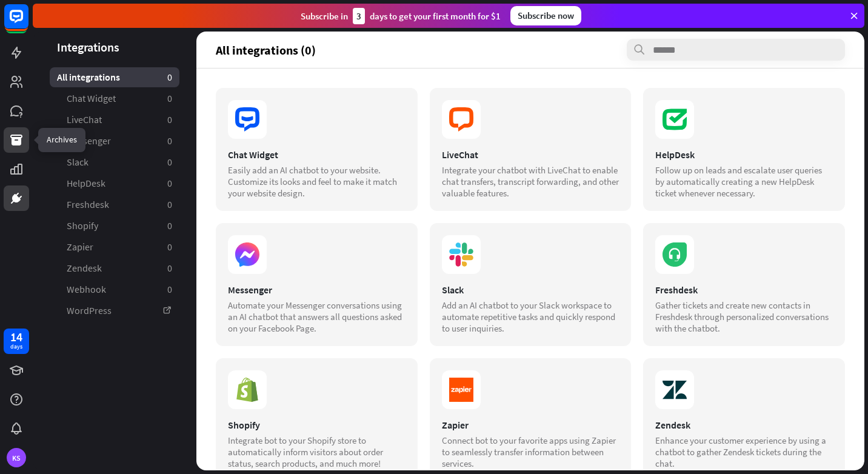
click at [21, 135] on icon at bounding box center [16, 140] width 12 height 11
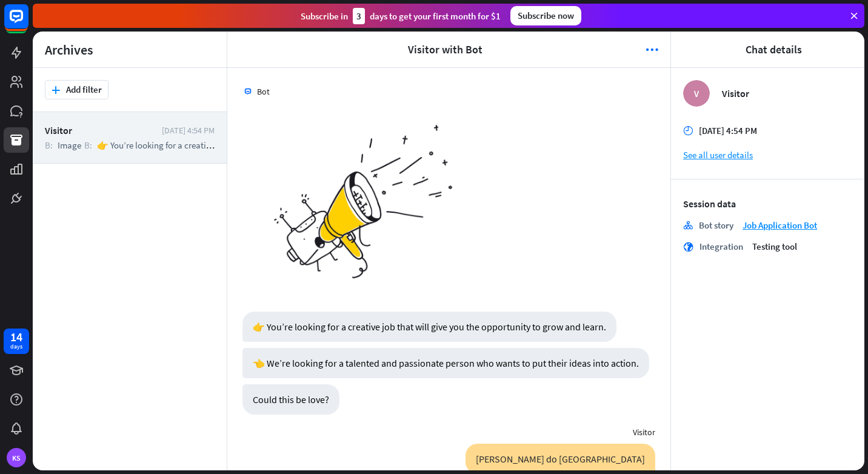
scroll to position [1564, 0]
